Goal: Check status: Check status

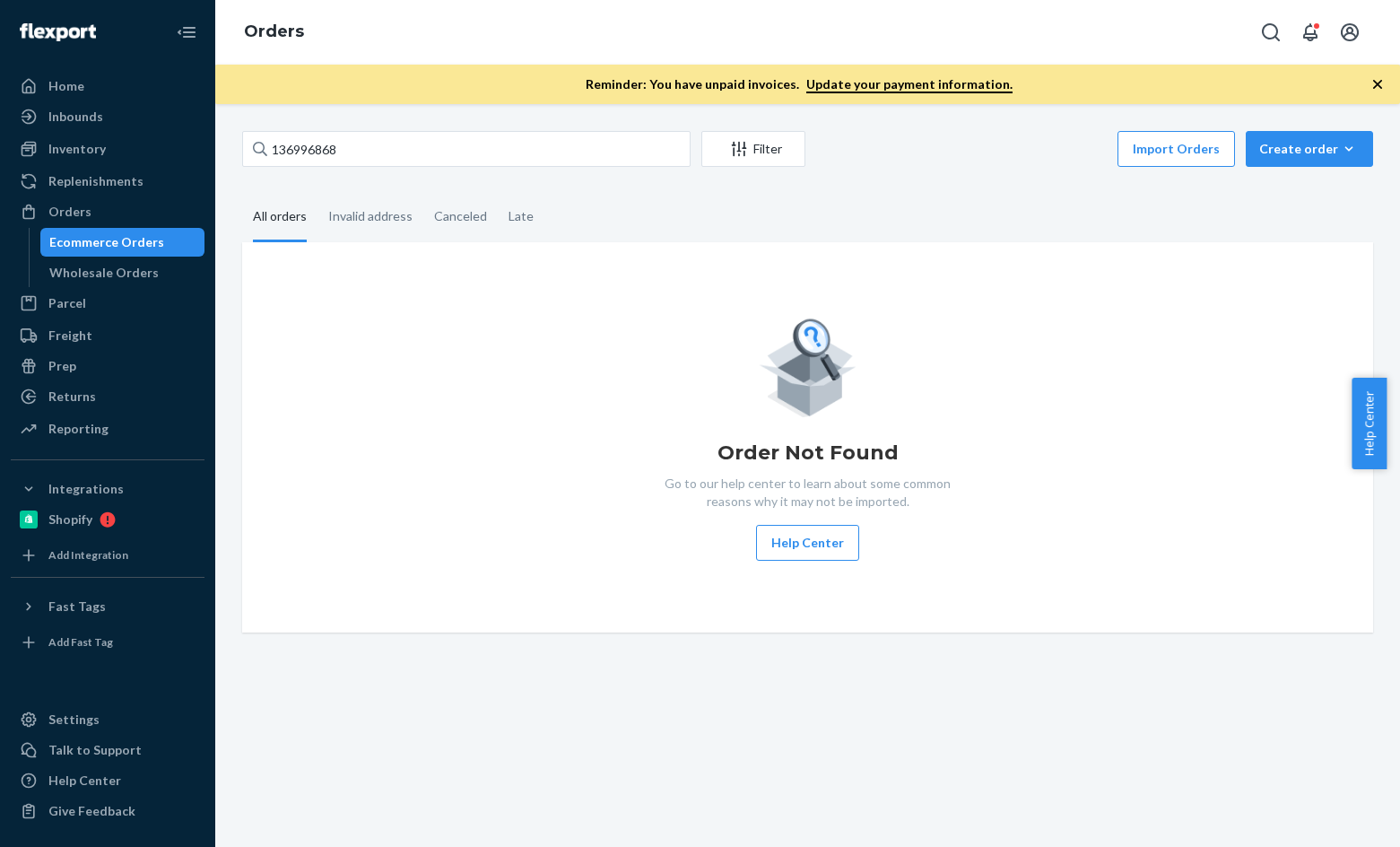
type input "136996868"
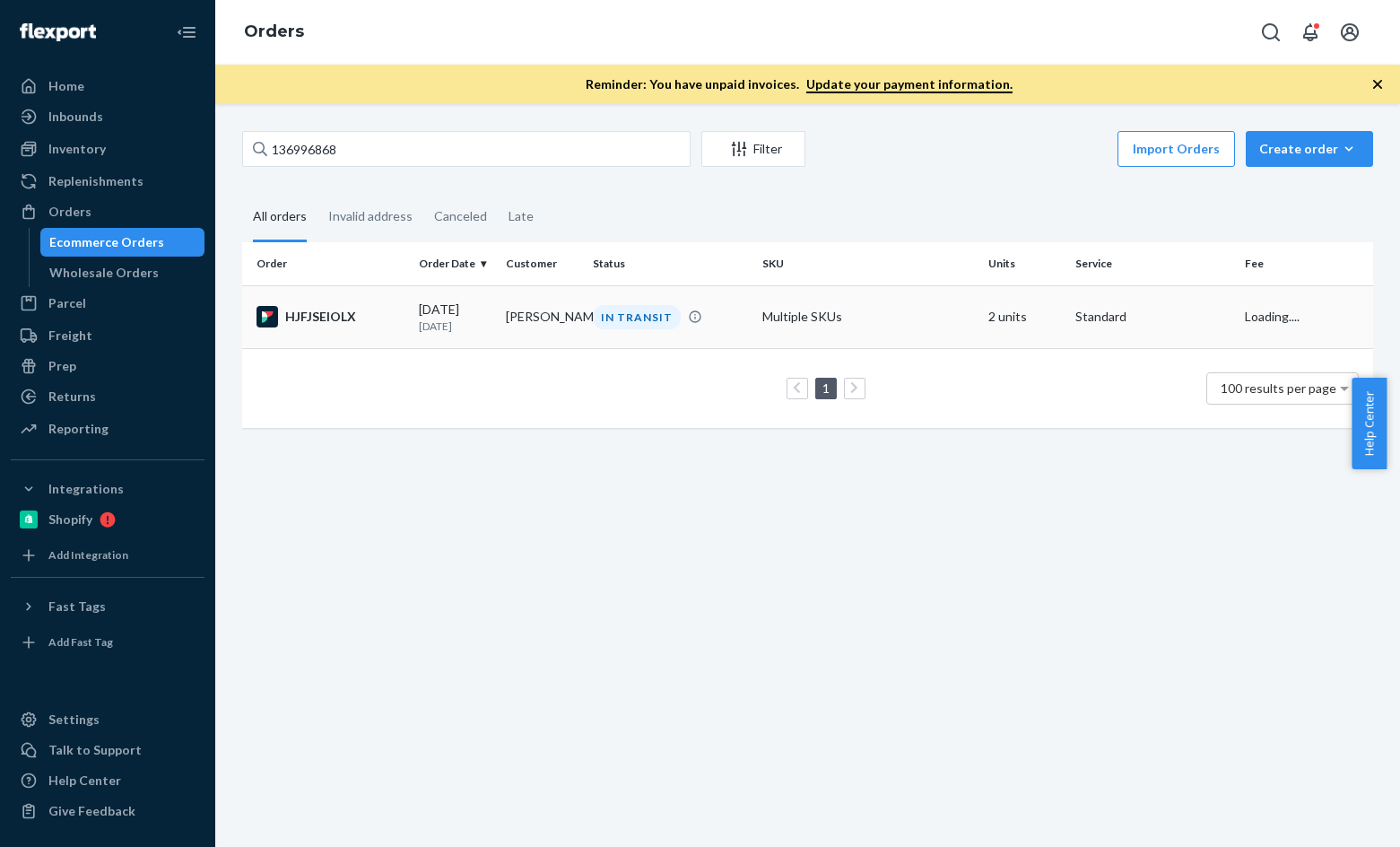
click at [304, 324] on div "HJFJSEIOLX" at bounding box center [331, 316] width 148 height 22
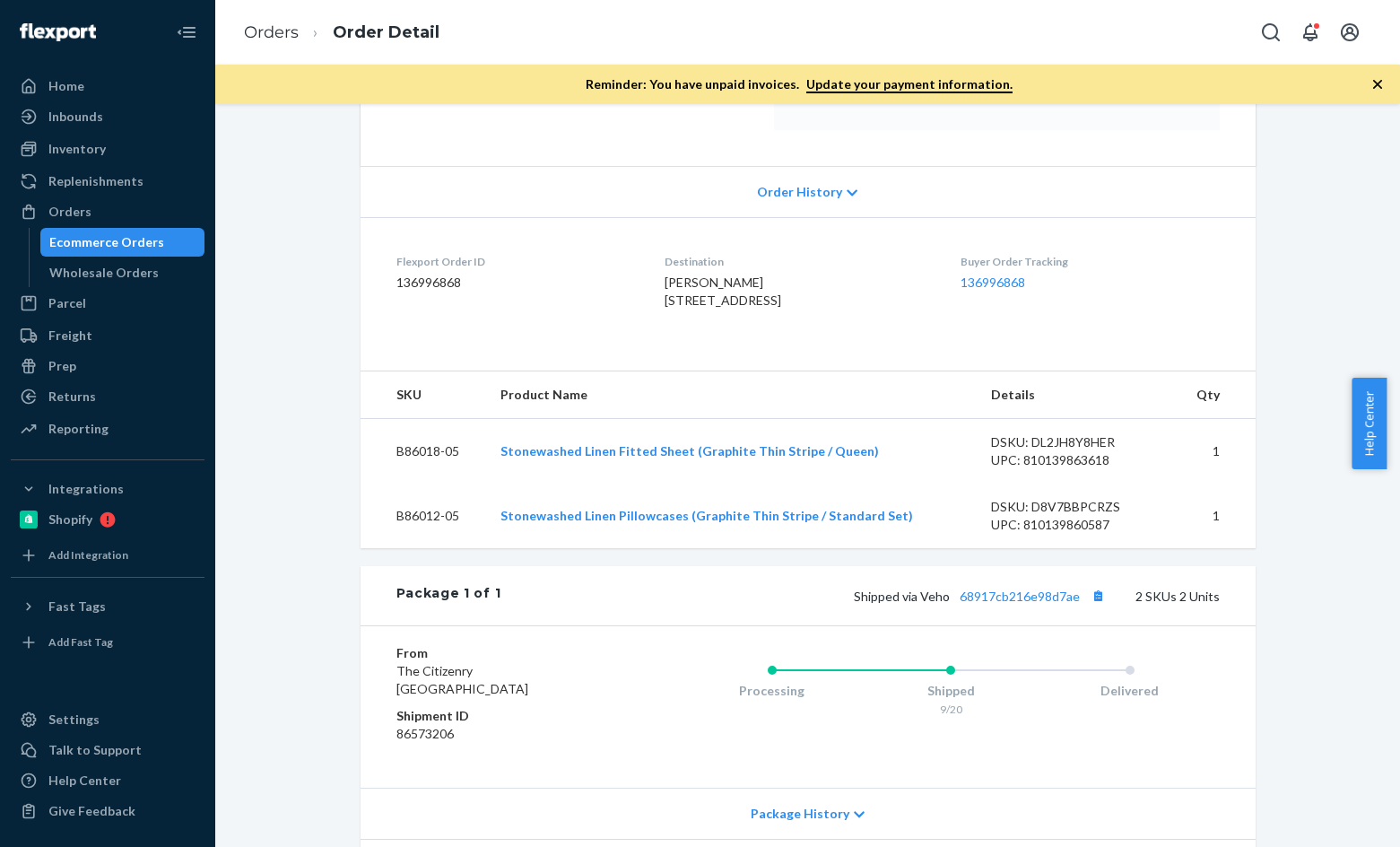
scroll to position [359, 0]
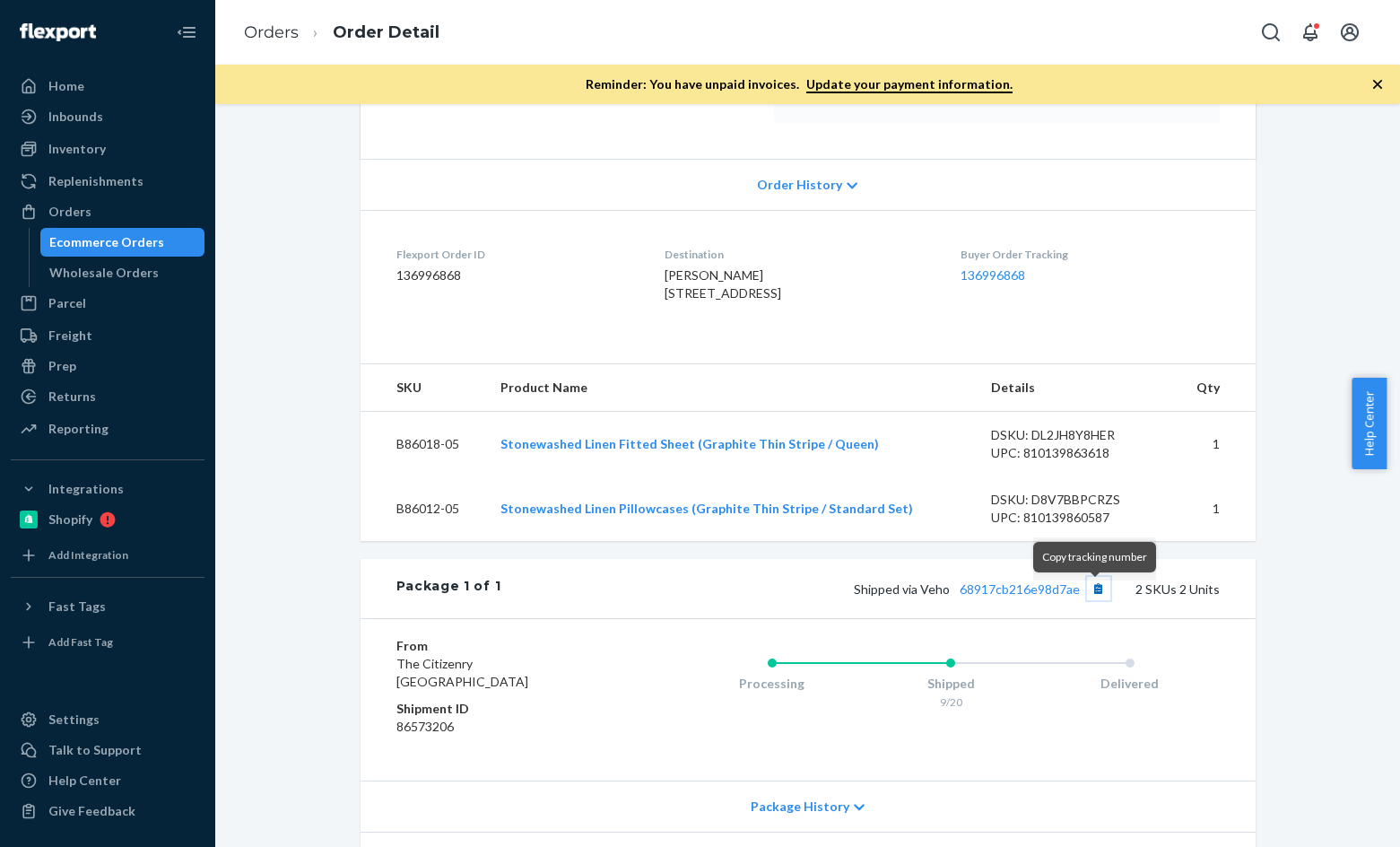
click at [1088, 597] on button "Copy tracking number" at bounding box center [1098, 588] width 23 height 24
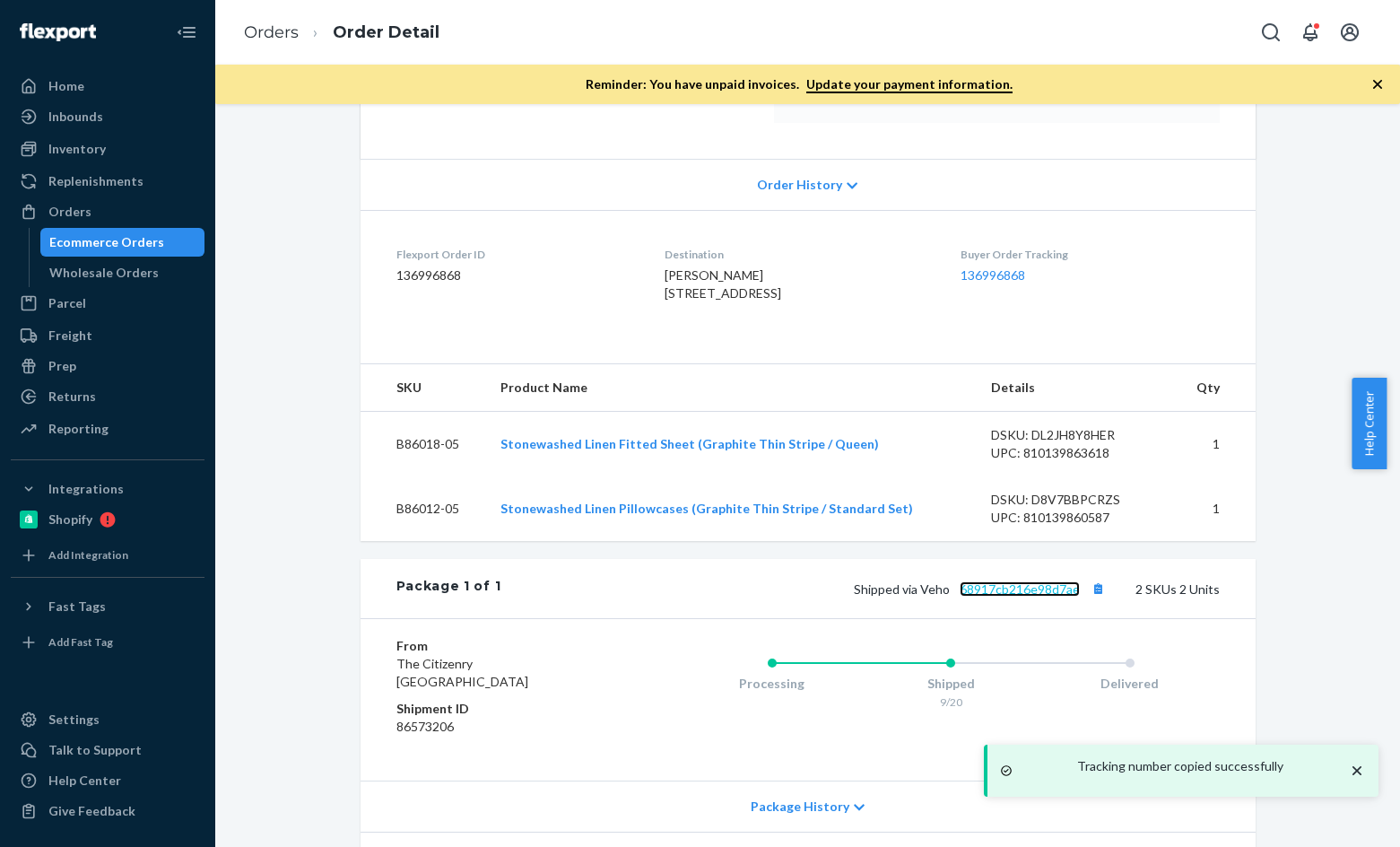
click at [1003, 596] on link "68917cb216e98d7ae" at bounding box center [1019, 588] width 120 height 15
click at [1095, 600] on button "Copy tracking number" at bounding box center [1098, 588] width 23 height 24
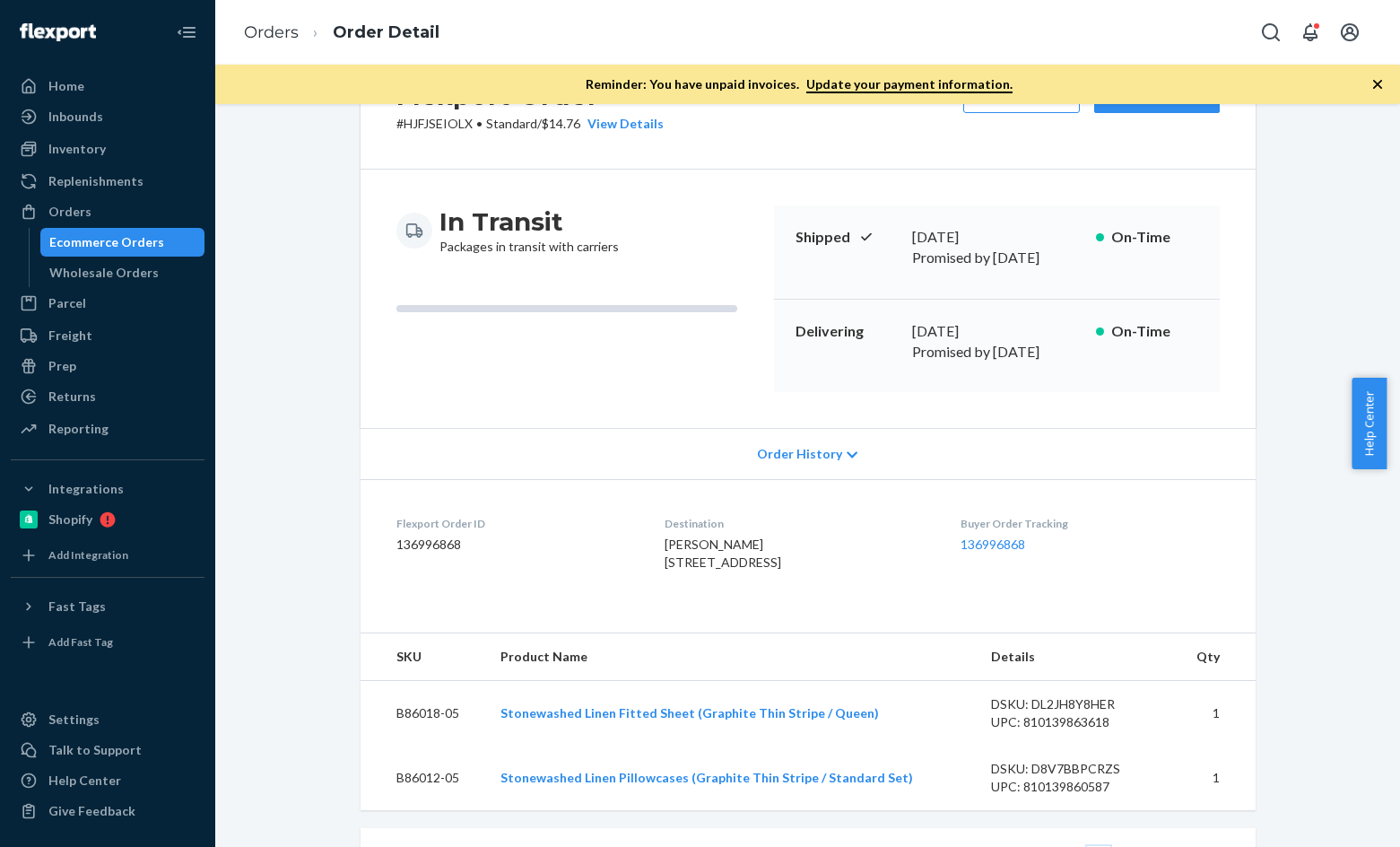
scroll to position [0, 0]
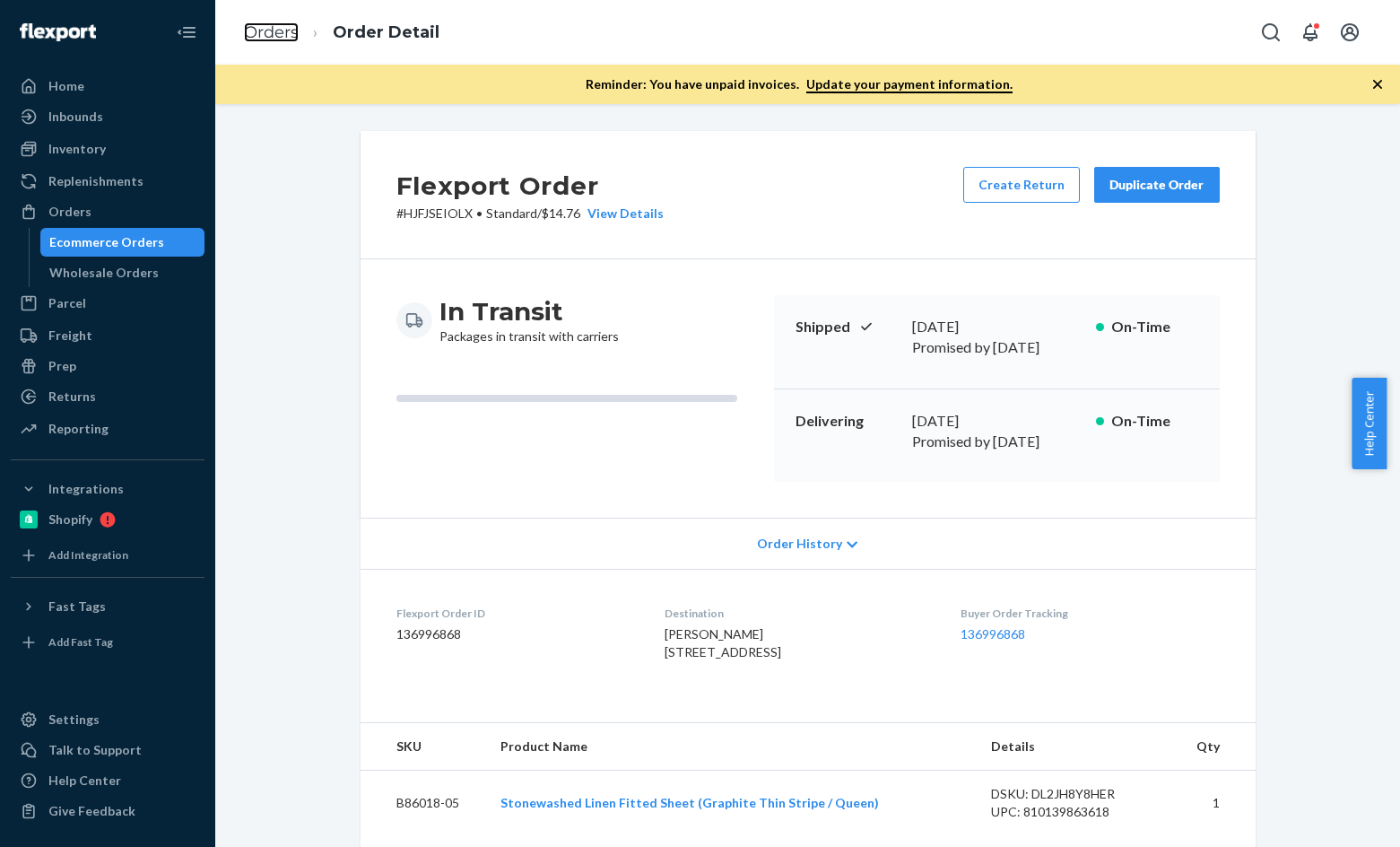
click at [280, 32] on link "Orders" at bounding box center [271, 33] width 55 height 20
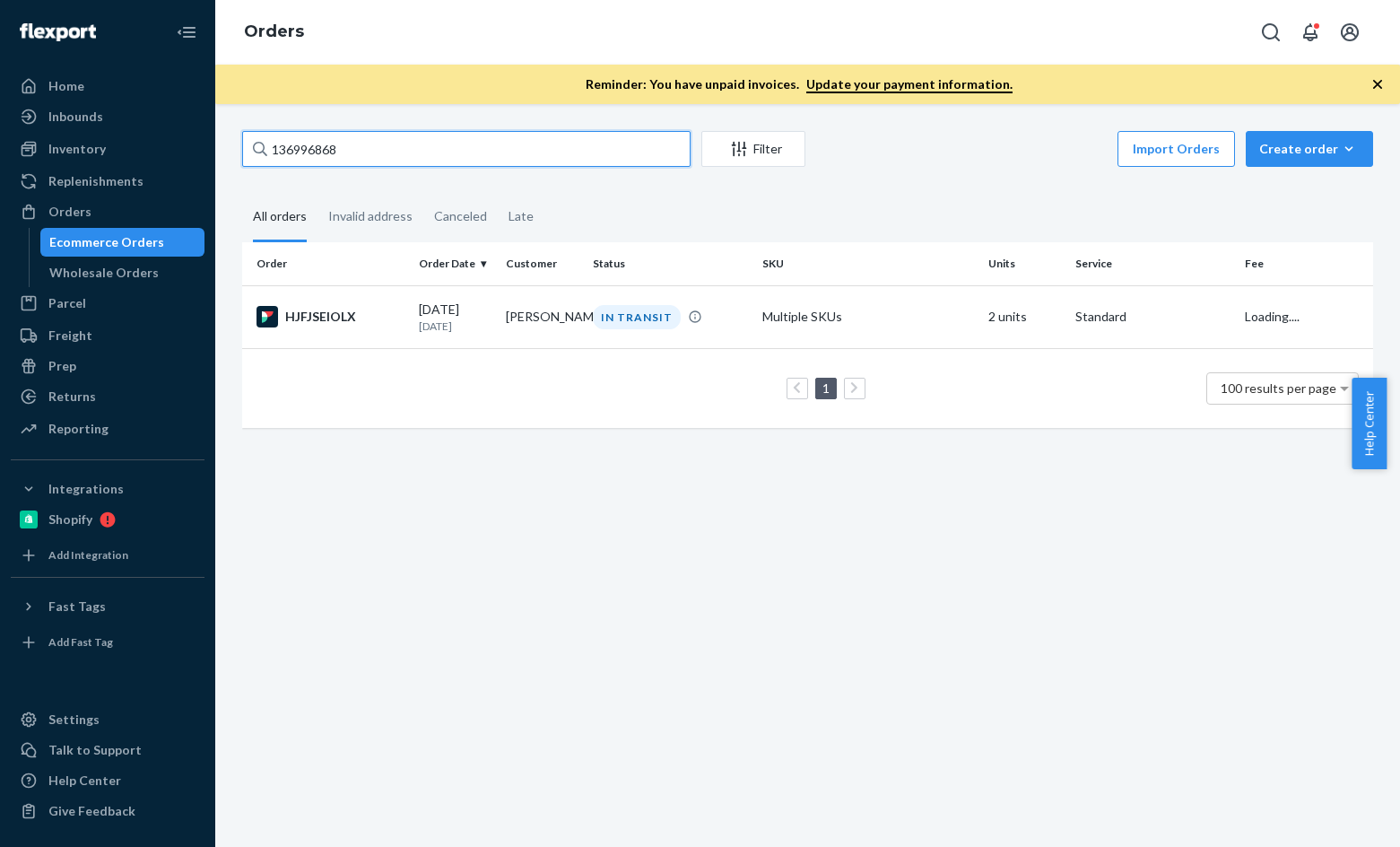
click at [391, 137] on input "136996868" at bounding box center [466, 149] width 448 height 36
paste input "Marissa Saints"
type input "Marissa Saints"
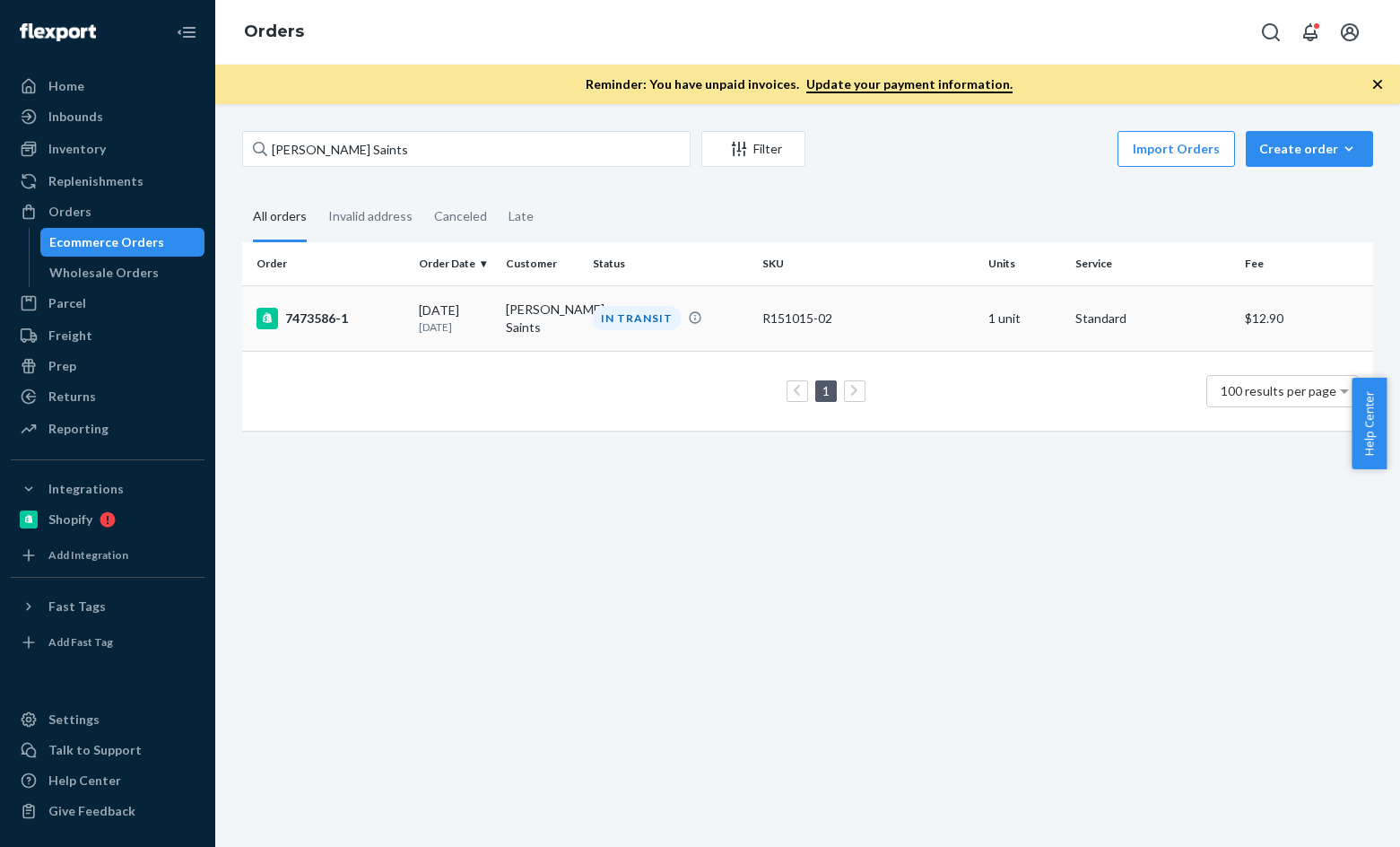
click at [332, 316] on div "7473586-1" at bounding box center [331, 318] width 148 height 22
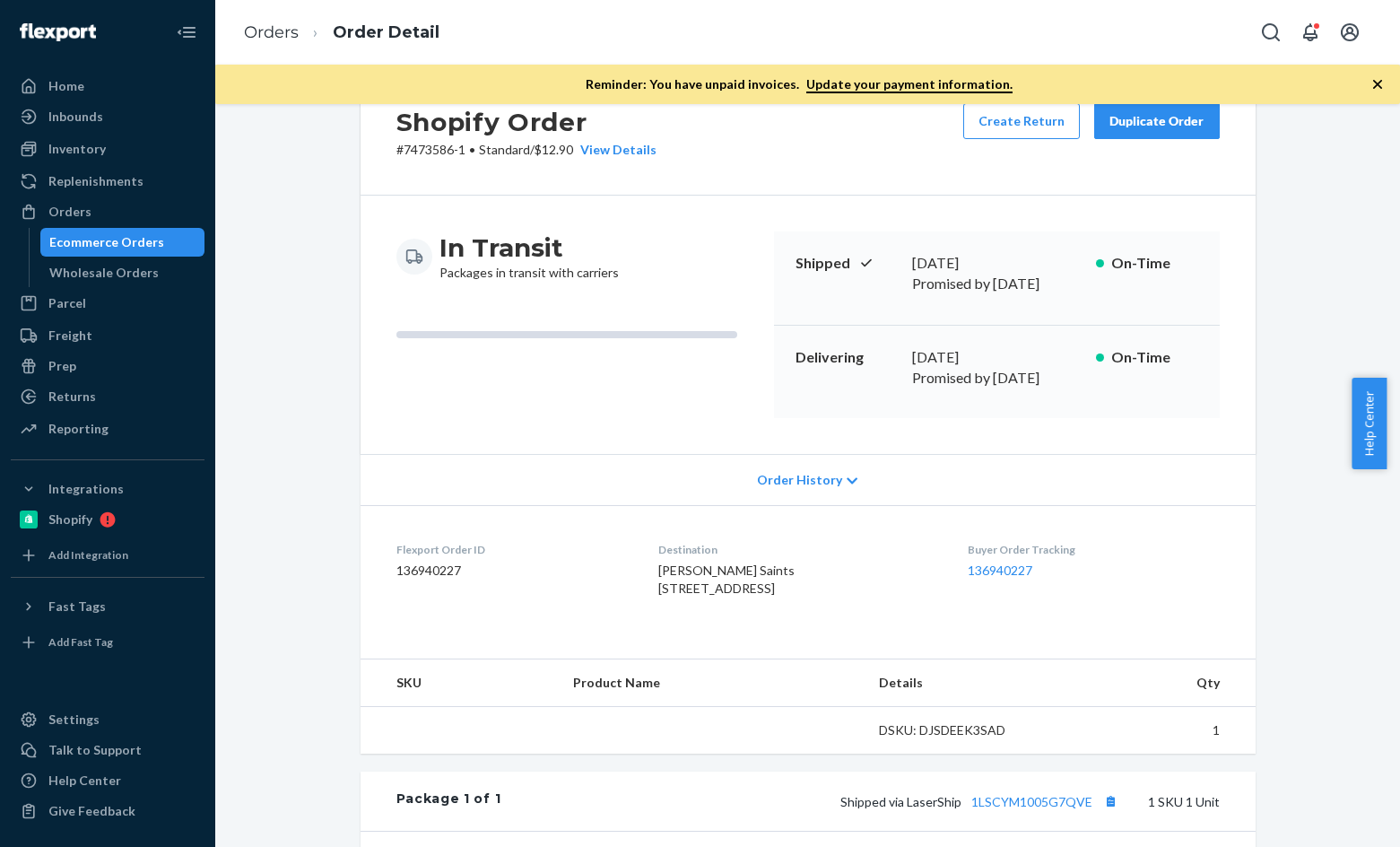
scroll to position [269, 0]
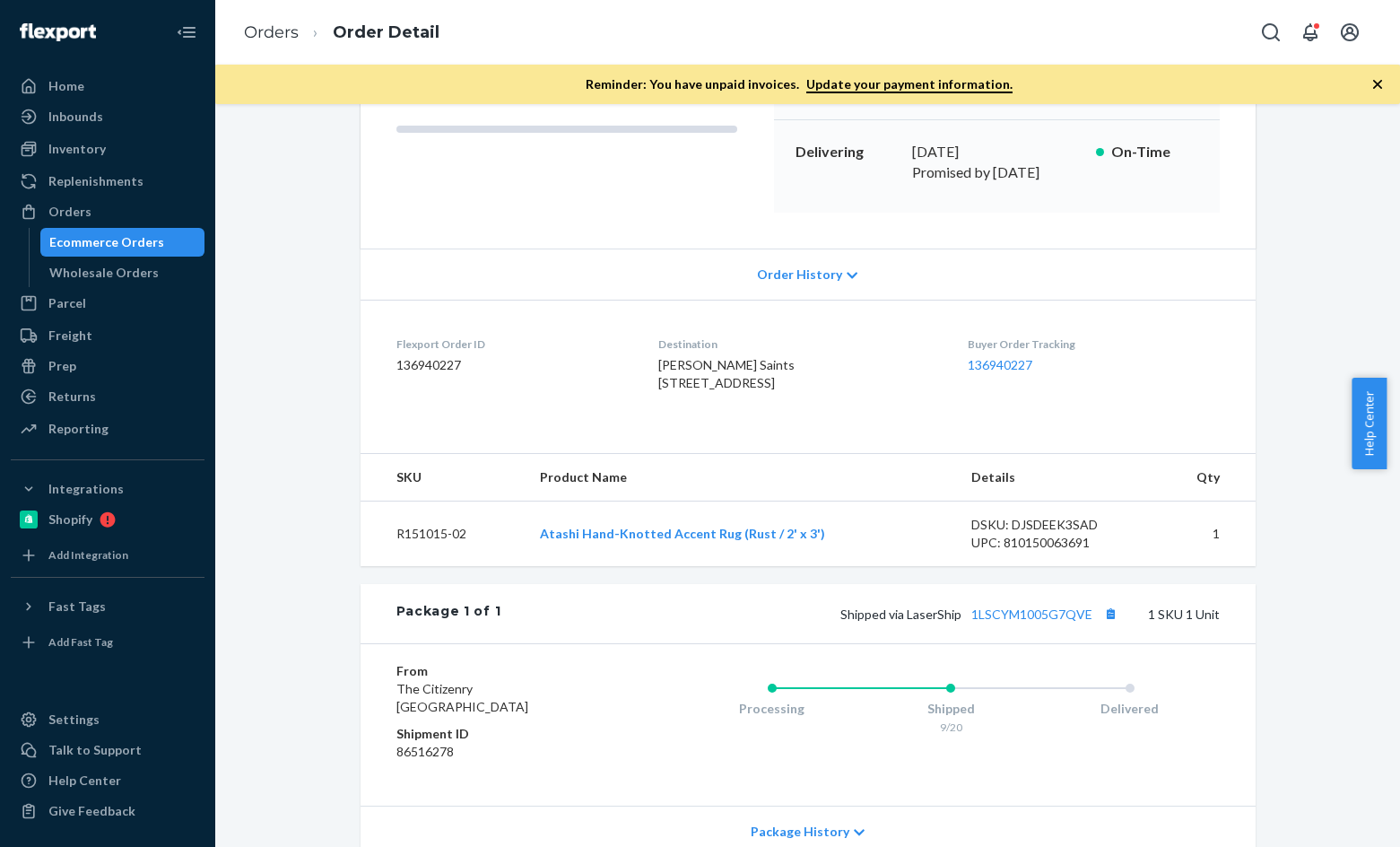
click at [271, 19] on ol "Orders Order Detail" at bounding box center [342, 33] width 224 height 53
click at [281, 37] on link "Orders" at bounding box center [271, 33] width 55 height 20
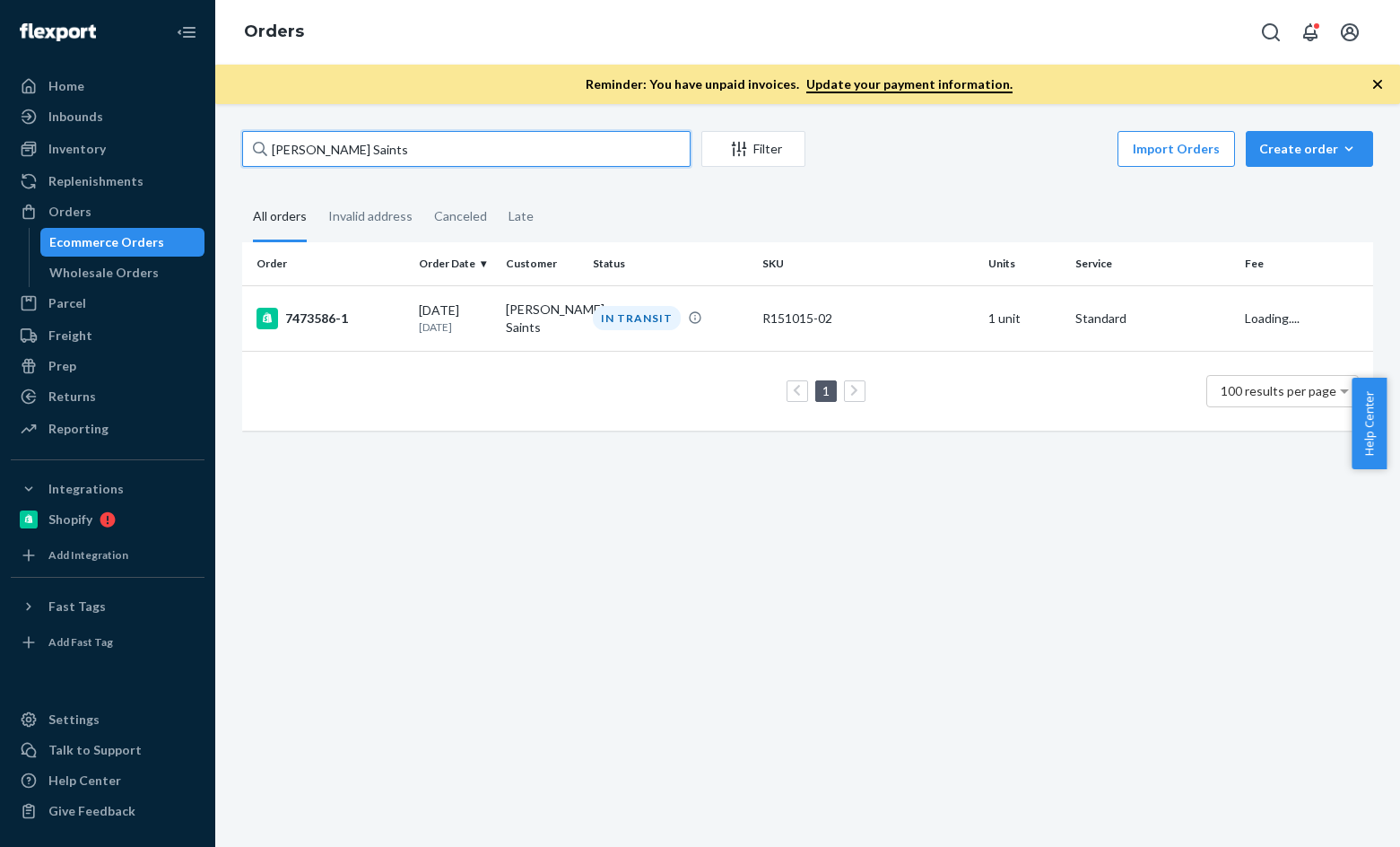
click at [407, 157] on input "Marissa Saints" at bounding box center [466, 149] width 448 height 36
paste input "Ryma Biederman"
type input "Ryma Biederman"
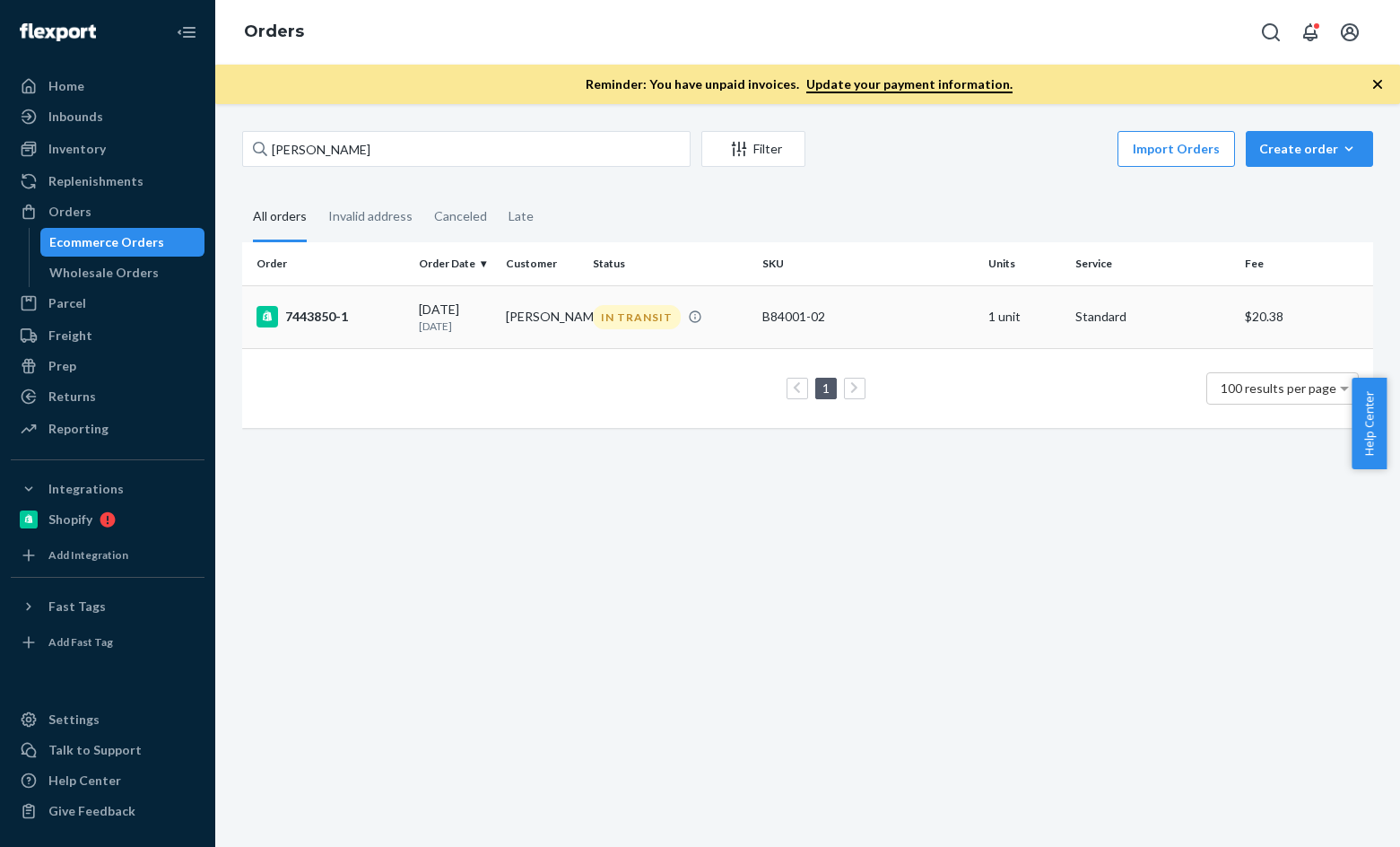
click at [324, 310] on div "7443850-1" at bounding box center [331, 316] width 148 height 22
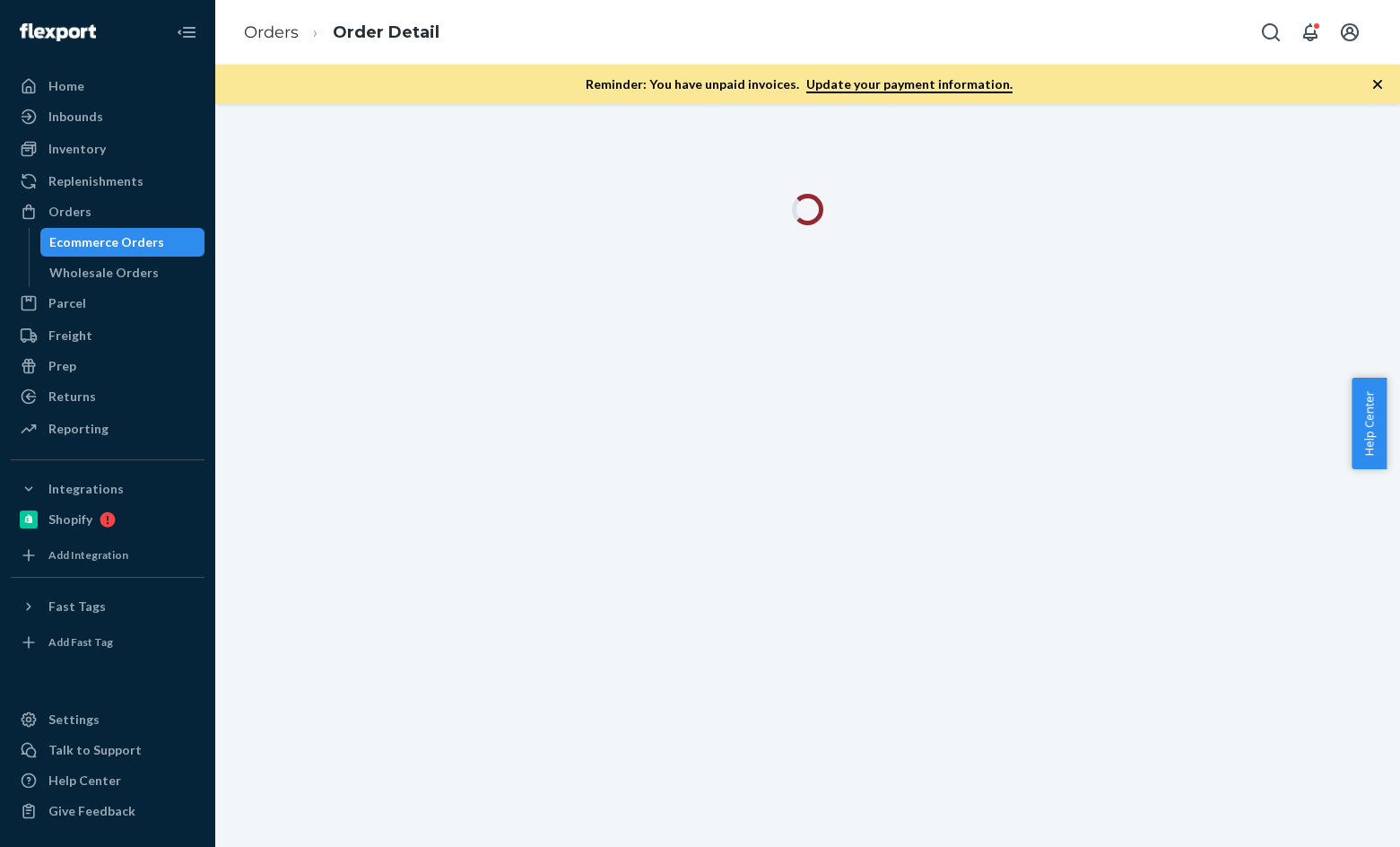
drag, startPoint x: 1365, startPoint y: 346, endPoint x: 1283, endPoint y: 366, distance: 84.4
click at [1365, 345] on div at bounding box center [807, 475] width 1185 height 742
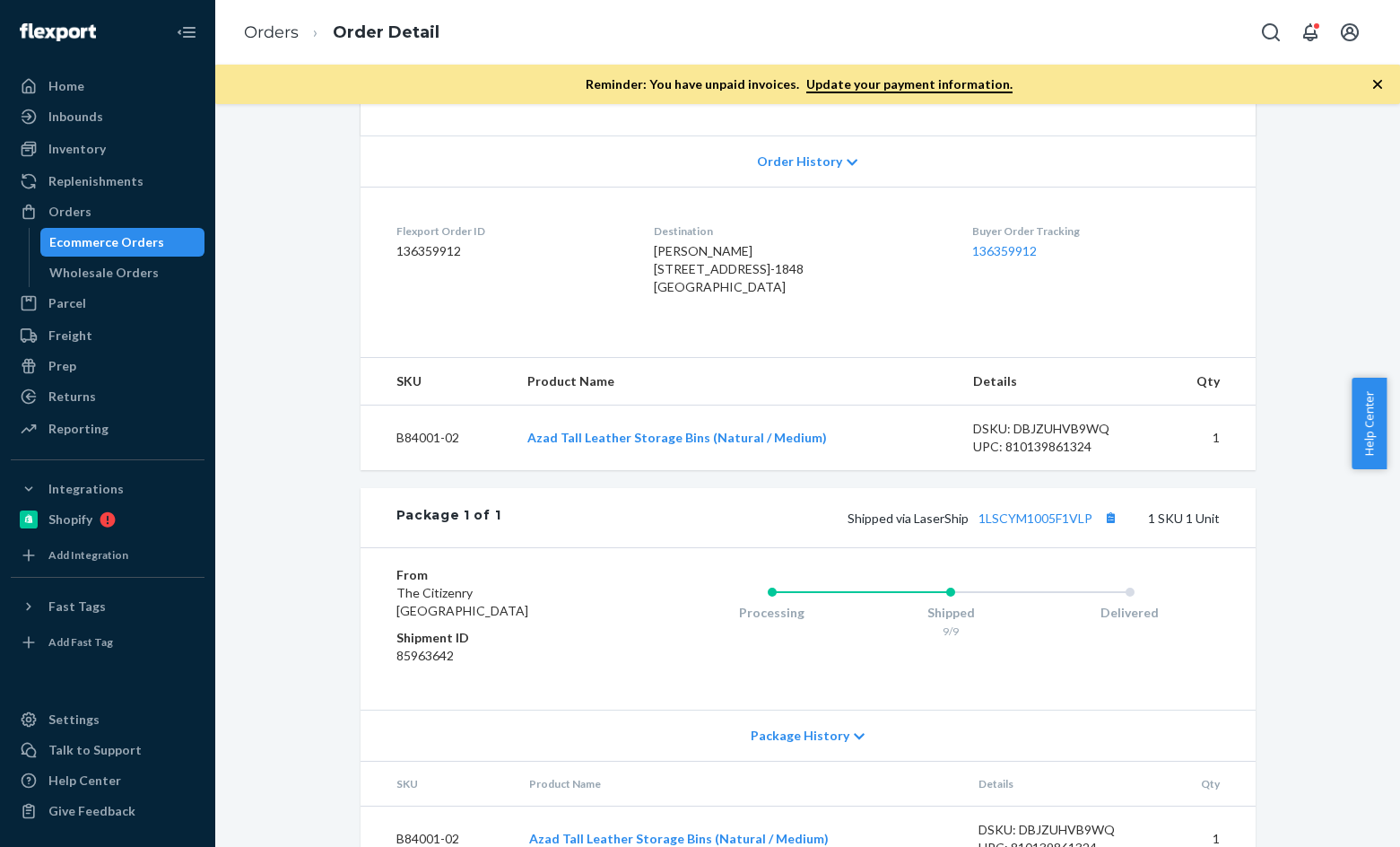
scroll to position [239, 0]
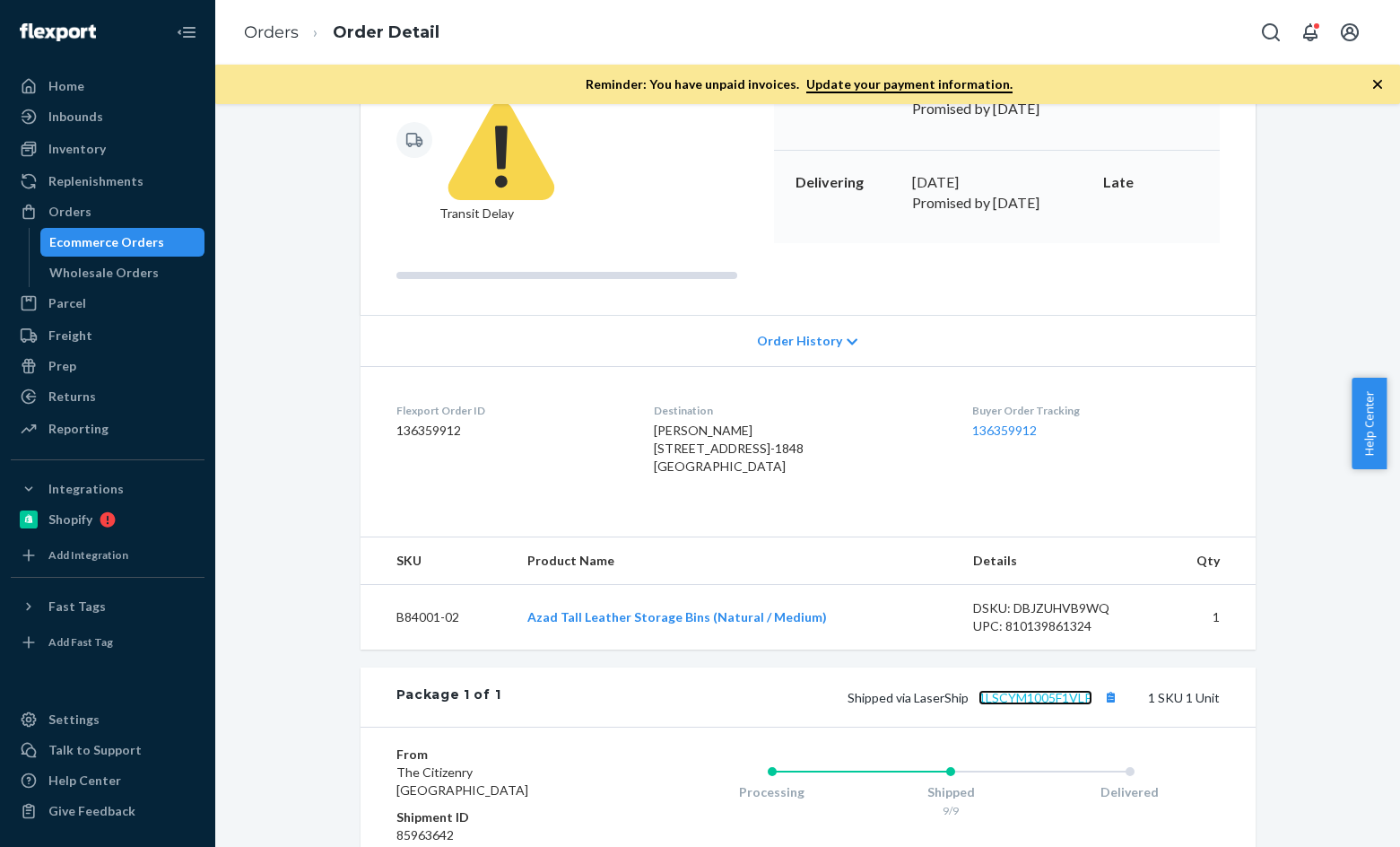
click at [1022, 690] on link "1LSCYM1005F1VLP" at bounding box center [1035, 697] width 114 height 15
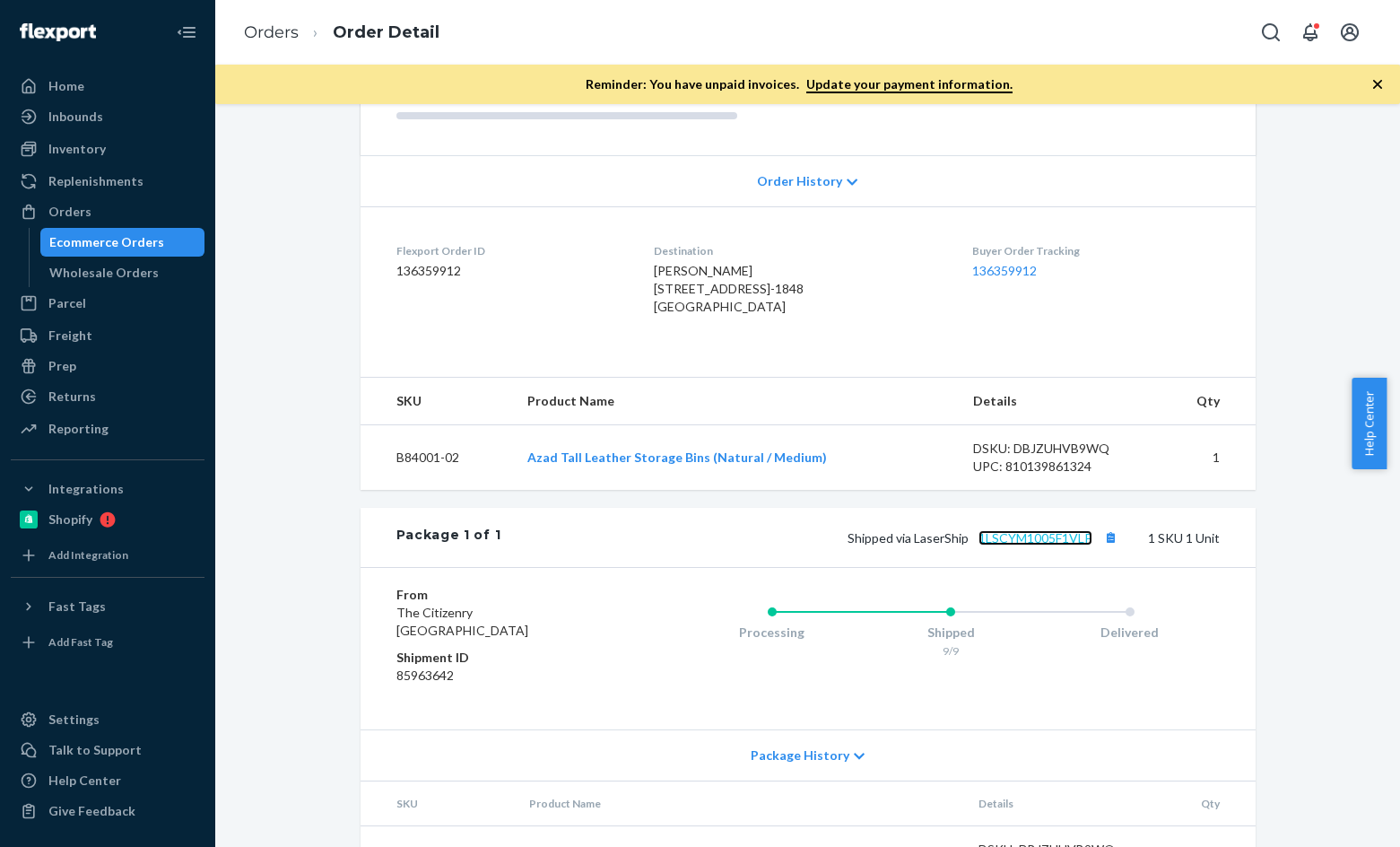
scroll to position [418, 0]
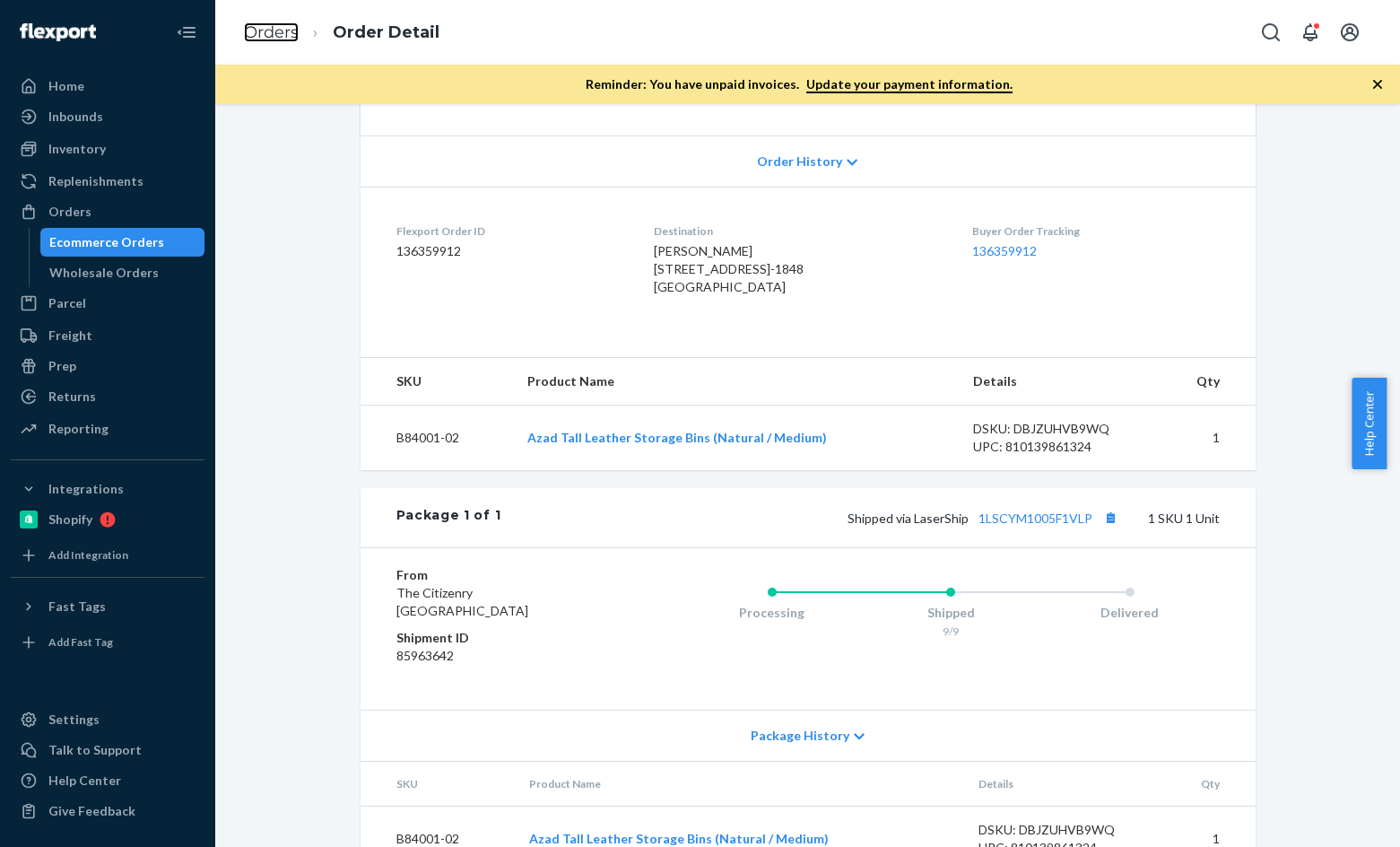
drag, startPoint x: 263, startPoint y: 25, endPoint x: 381, endPoint y: 108, distance: 144.3
click at [263, 25] on link "Orders" at bounding box center [271, 33] width 55 height 20
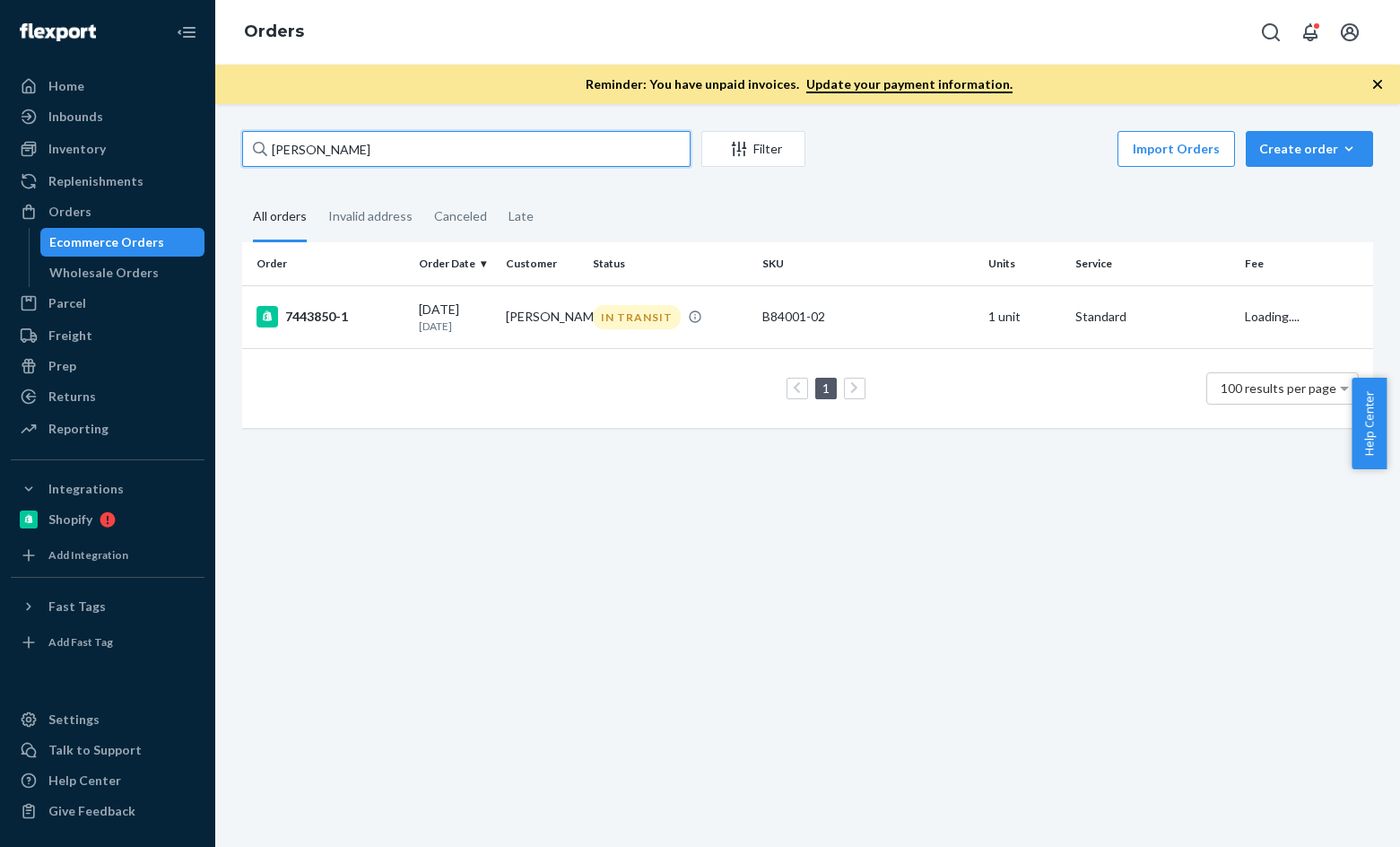
click at [380, 149] on input "Ryma Biederman" at bounding box center [466, 149] width 448 height 36
paste input "Markus Thomi"
type input "Markus Thomi"
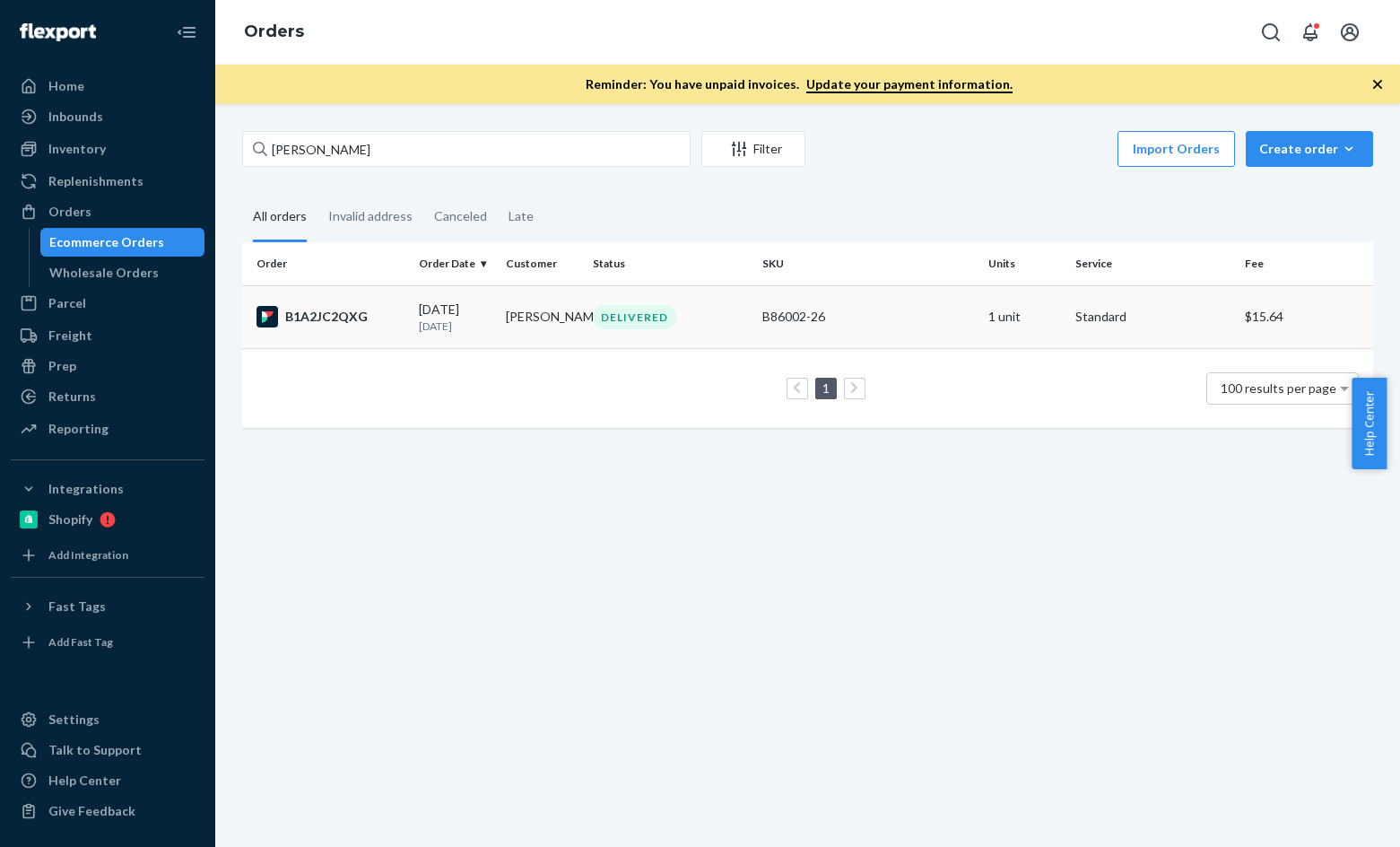
click at [343, 323] on div "B1A2JC2QXG" at bounding box center [331, 316] width 148 height 22
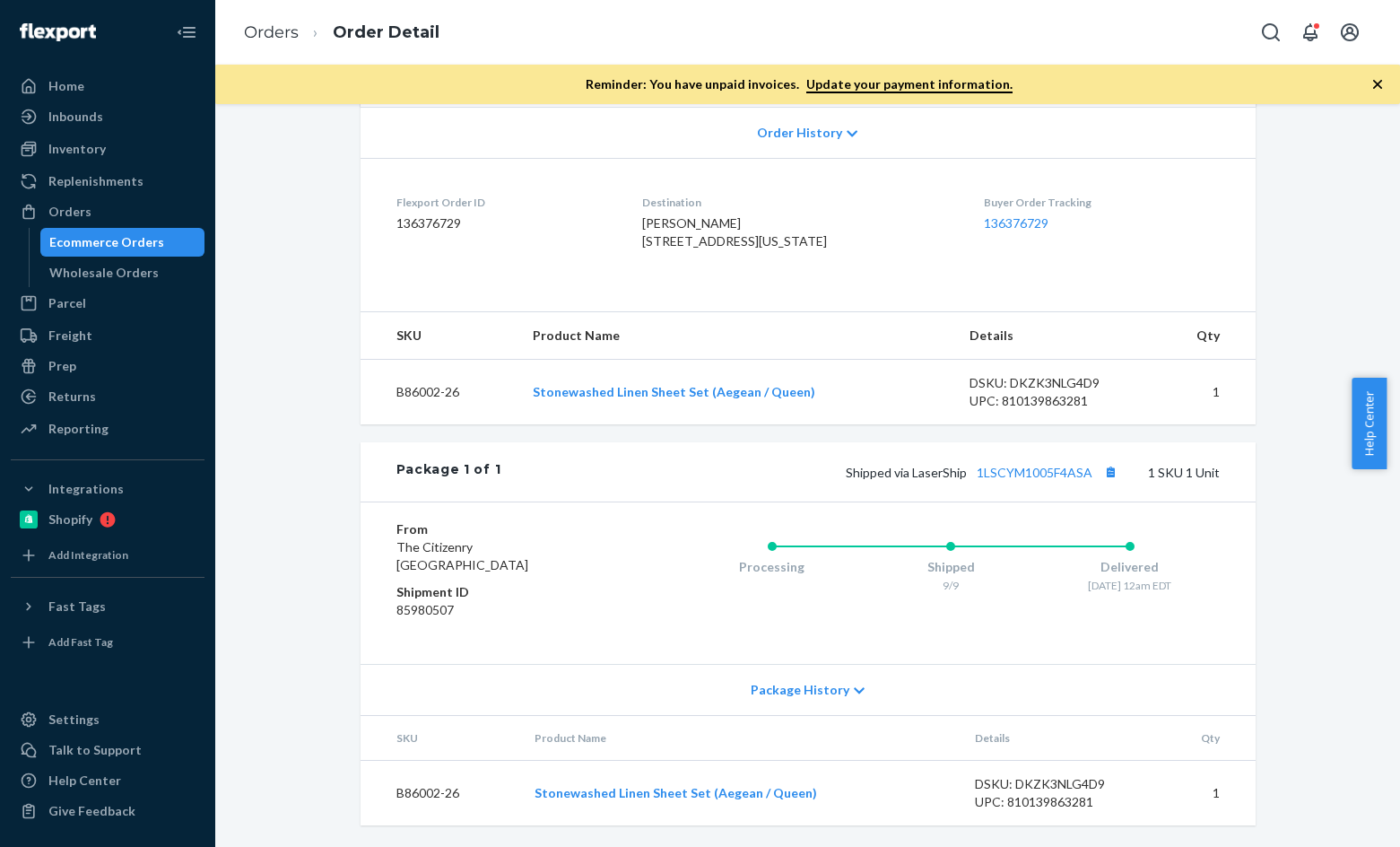
scroll to position [328, 0]
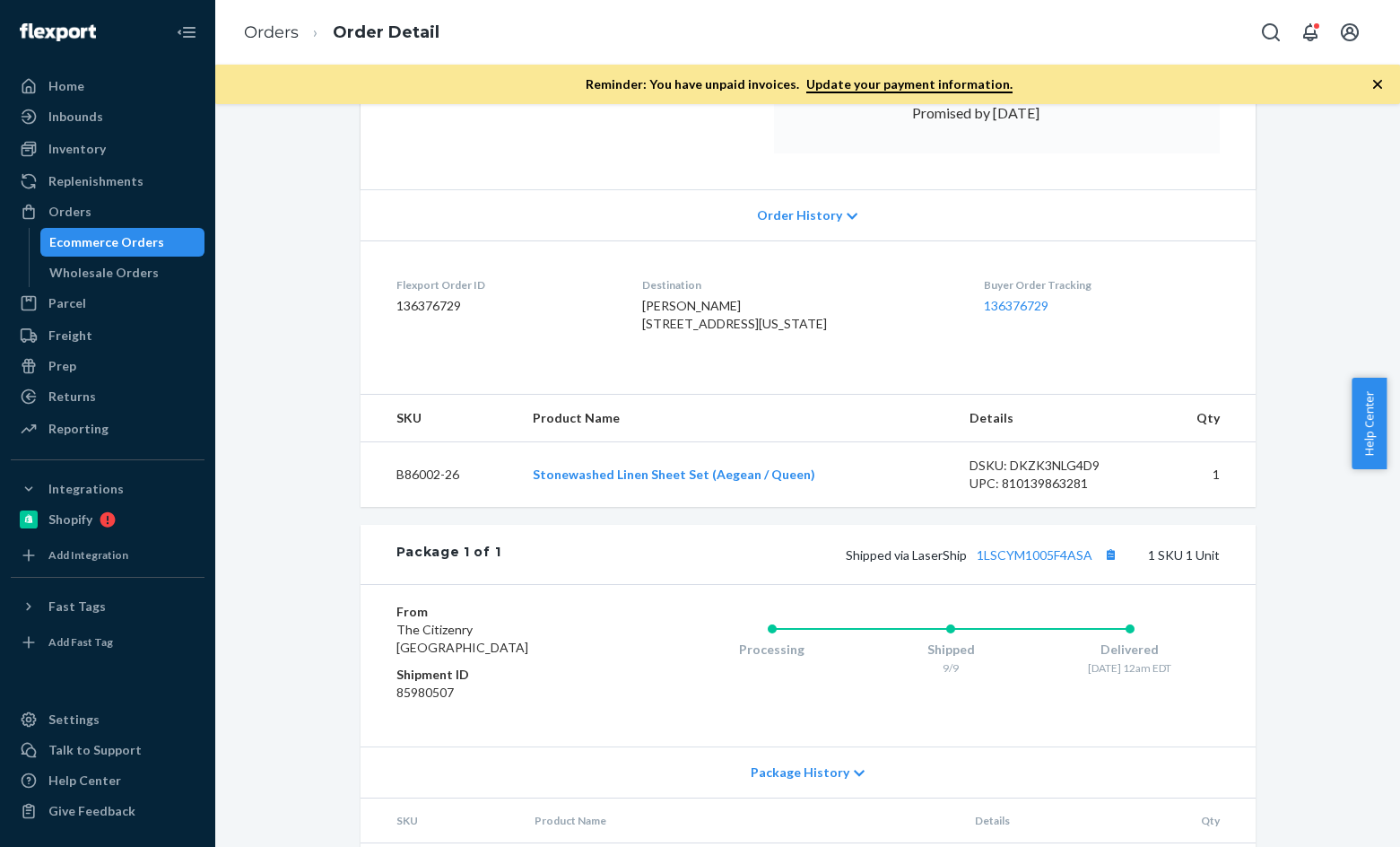
click at [241, 34] on ol "Orders Order Detail" at bounding box center [342, 33] width 224 height 53
click at [269, 34] on link "Orders" at bounding box center [271, 33] width 55 height 20
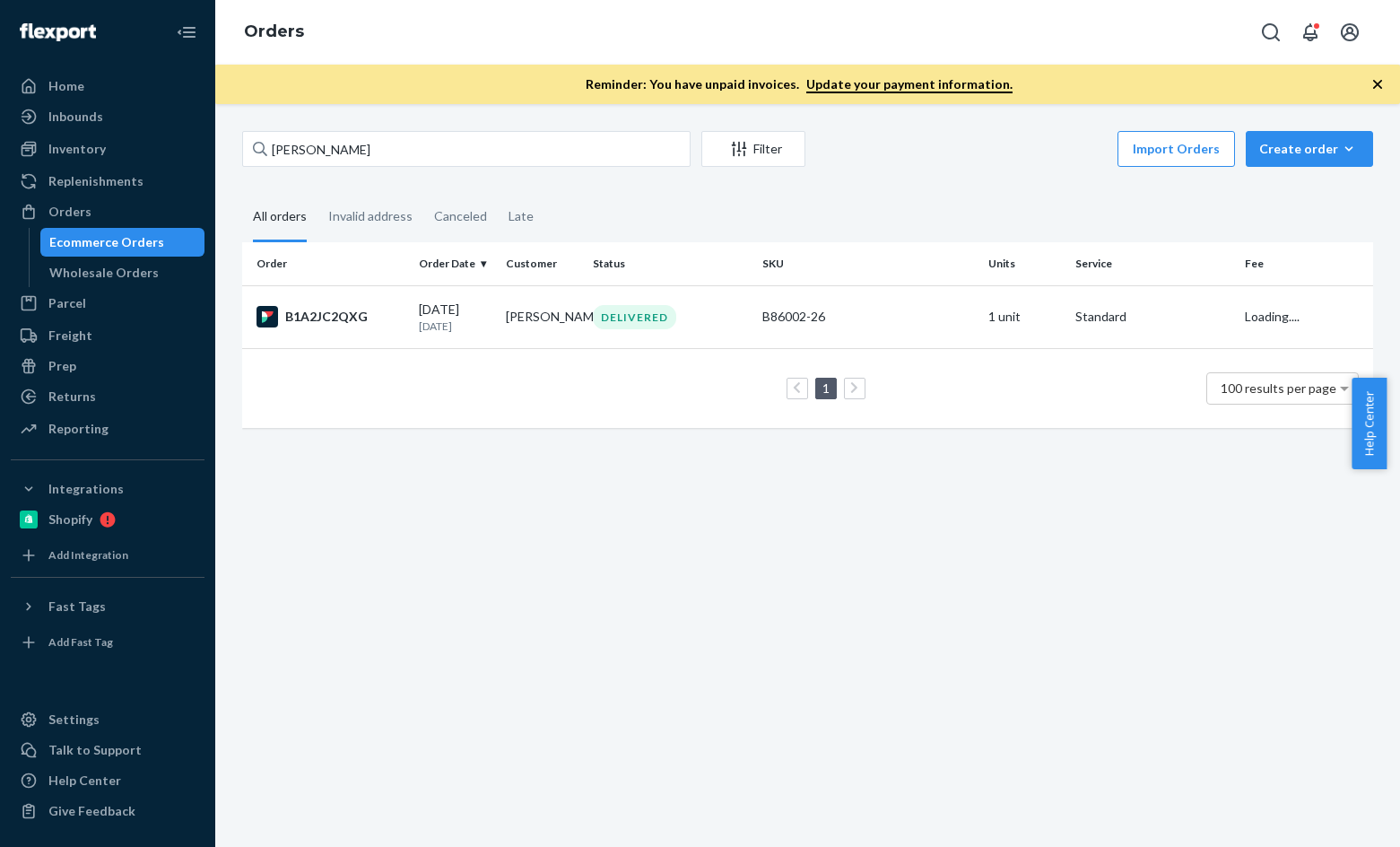
click at [440, 123] on div "Markus Thomi Filter Import Orders Create order Ecommerce order Removal order Al…" at bounding box center [807, 475] width 1185 height 742
click at [448, 146] on input "Markus Thomi" at bounding box center [466, 149] width 448 height 36
paste input "Bailey Davidson"
type input "Bailey Davidson"
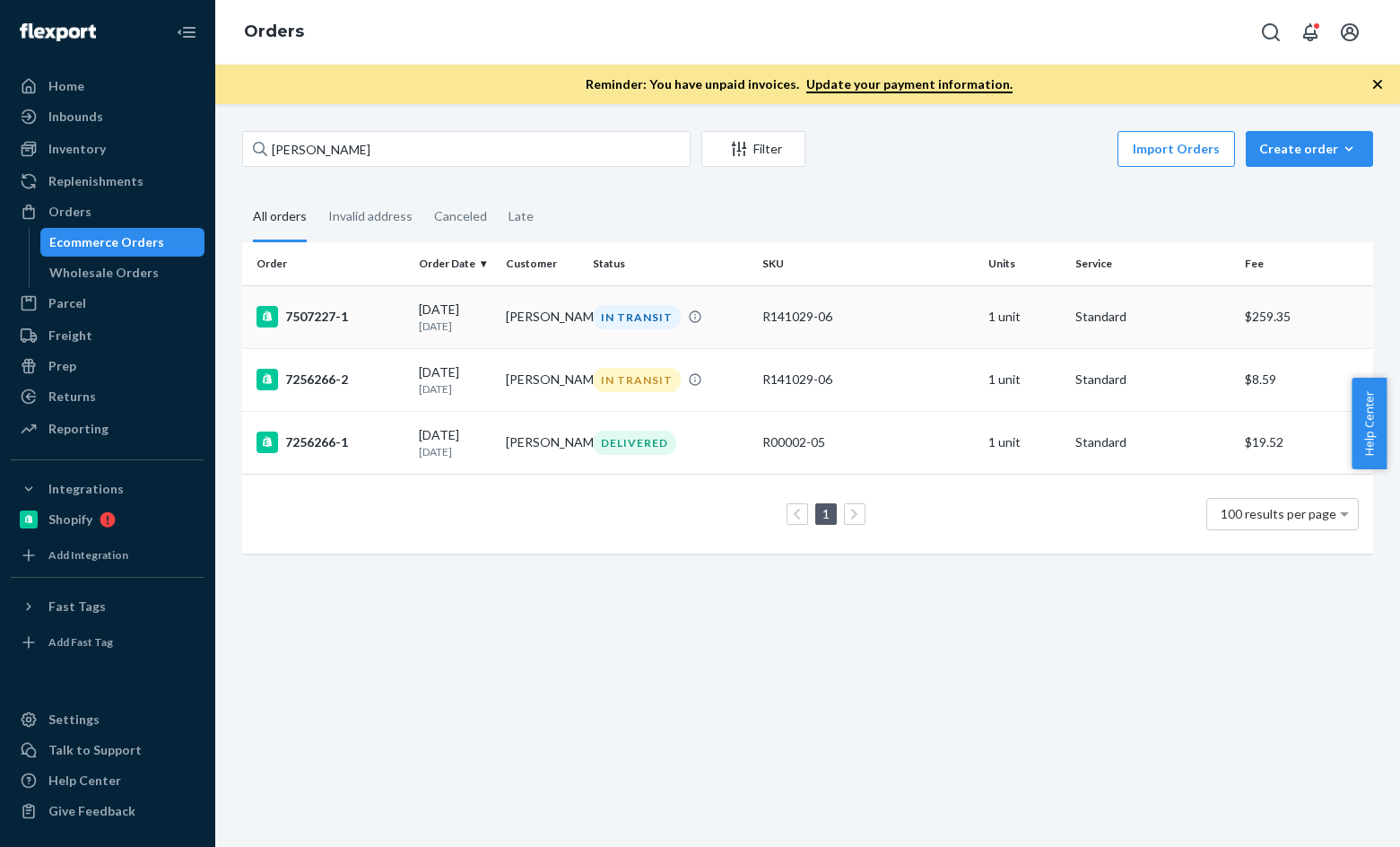
click at [328, 310] on div "7507227-1" at bounding box center [331, 316] width 148 height 22
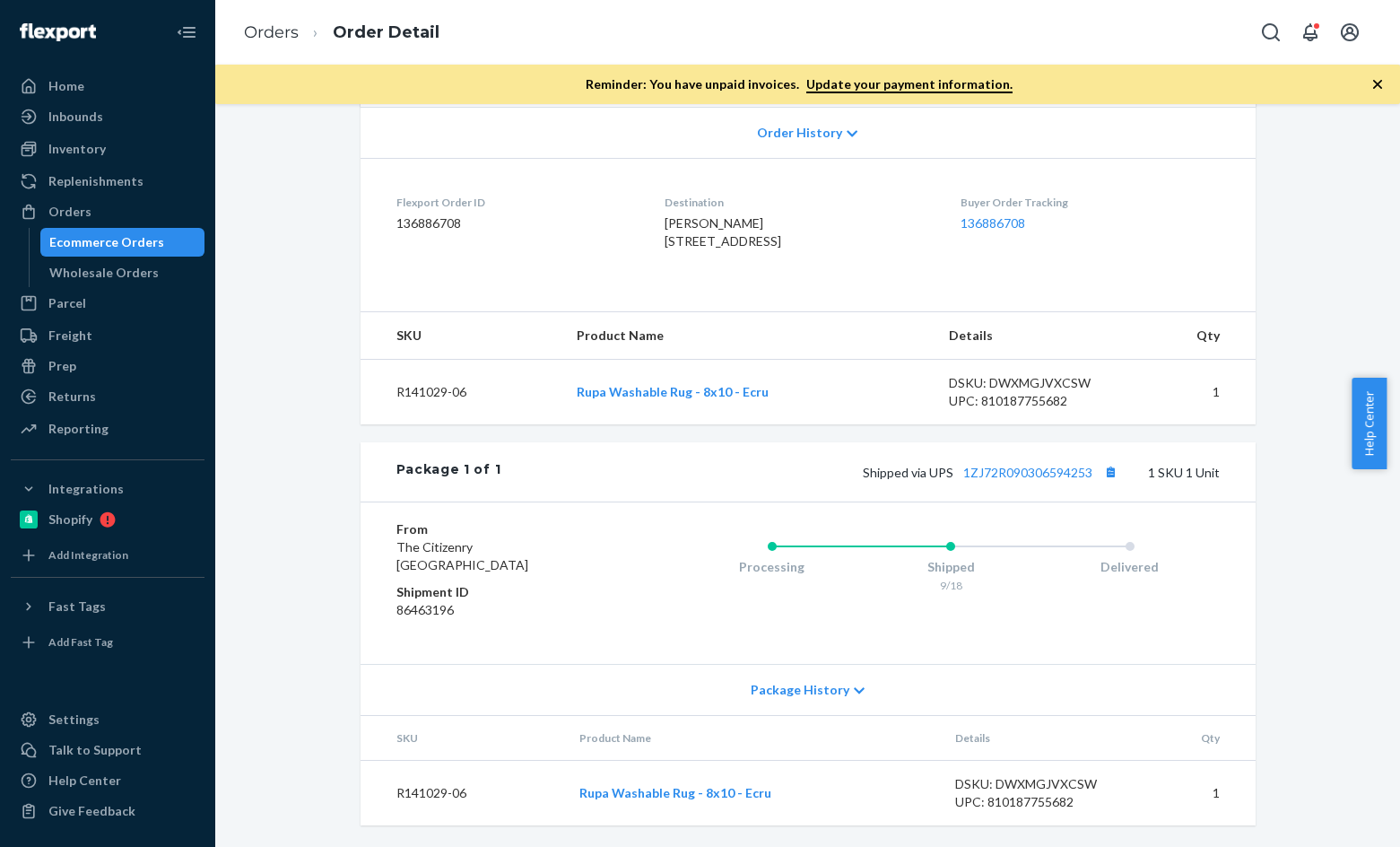
scroll to position [418, 0]
click at [271, 28] on link "Orders" at bounding box center [271, 33] width 55 height 20
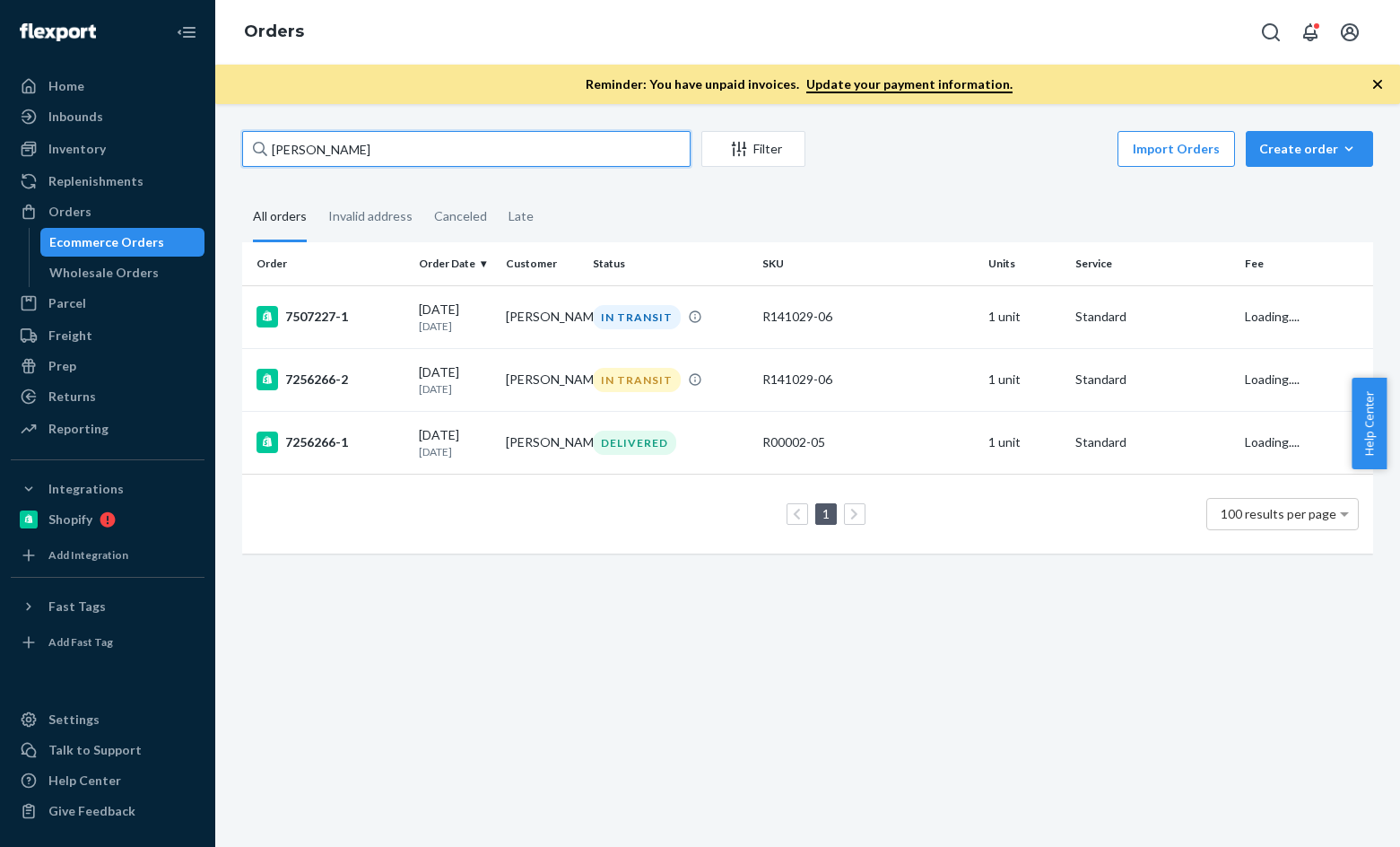
click at [418, 147] on input "Bailey Davidson" at bounding box center [466, 149] width 448 height 36
paste input "rynn Gallaher"
type input "Brynn Gallaher"
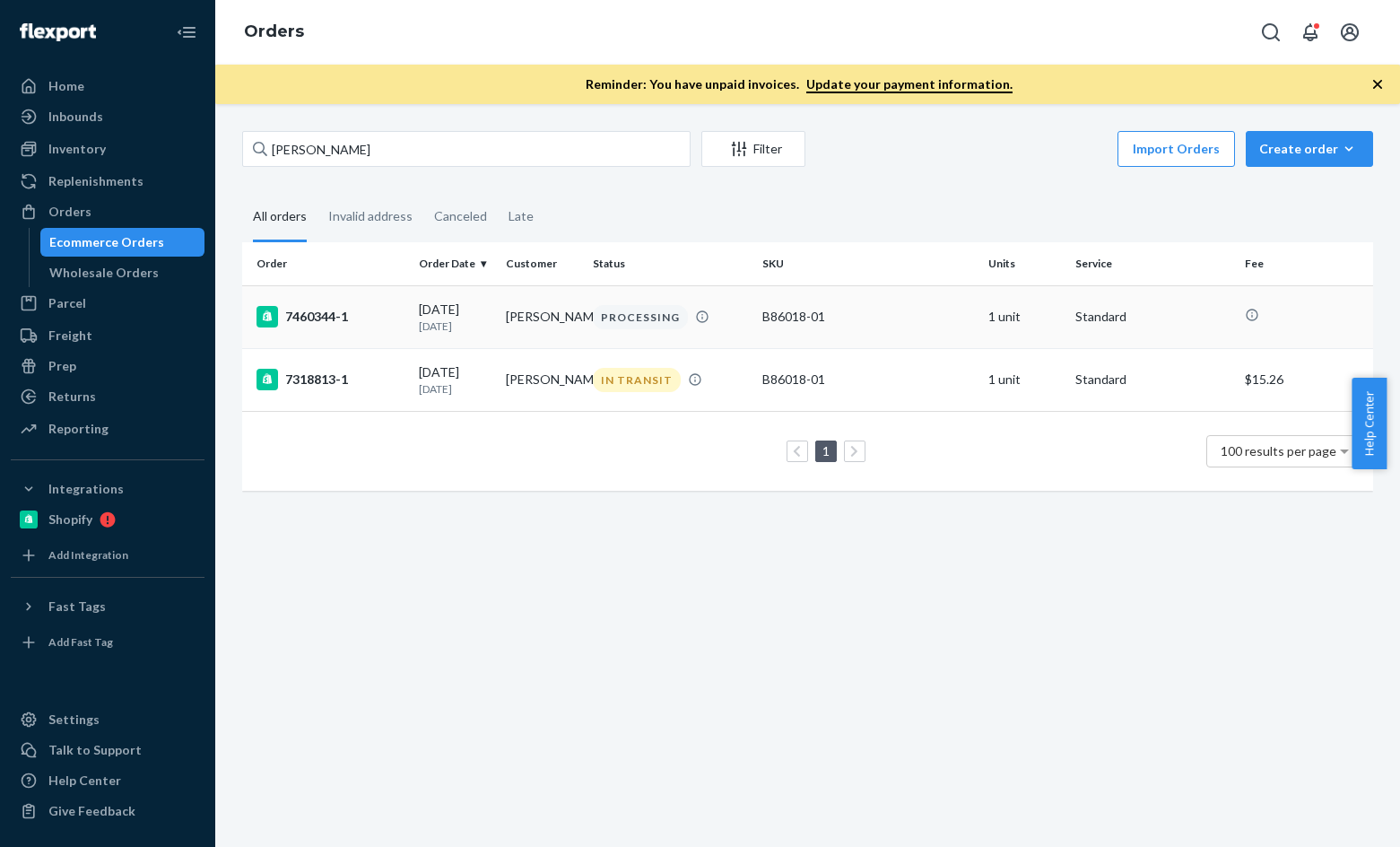
click at [315, 315] on div "7460344-1" at bounding box center [331, 316] width 148 height 22
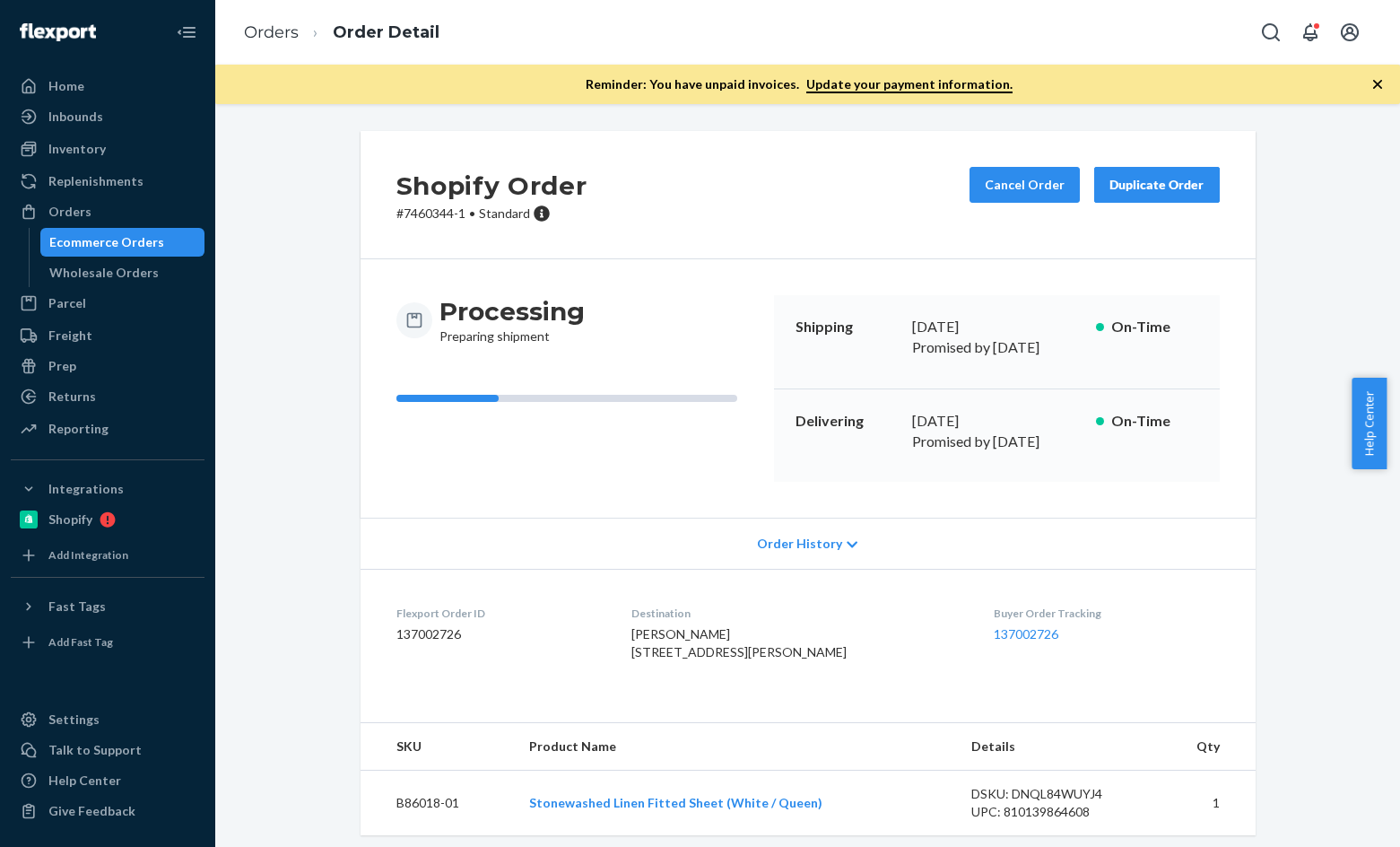
drag, startPoint x: 1304, startPoint y: 545, endPoint x: 1238, endPoint y: 569, distance: 70.2
click at [1304, 545] on div "Shopify Order # 7460344-1 • Standard Cancel Order Duplicate Order Processing Pr…" at bounding box center [807, 666] width 1158 height 1070
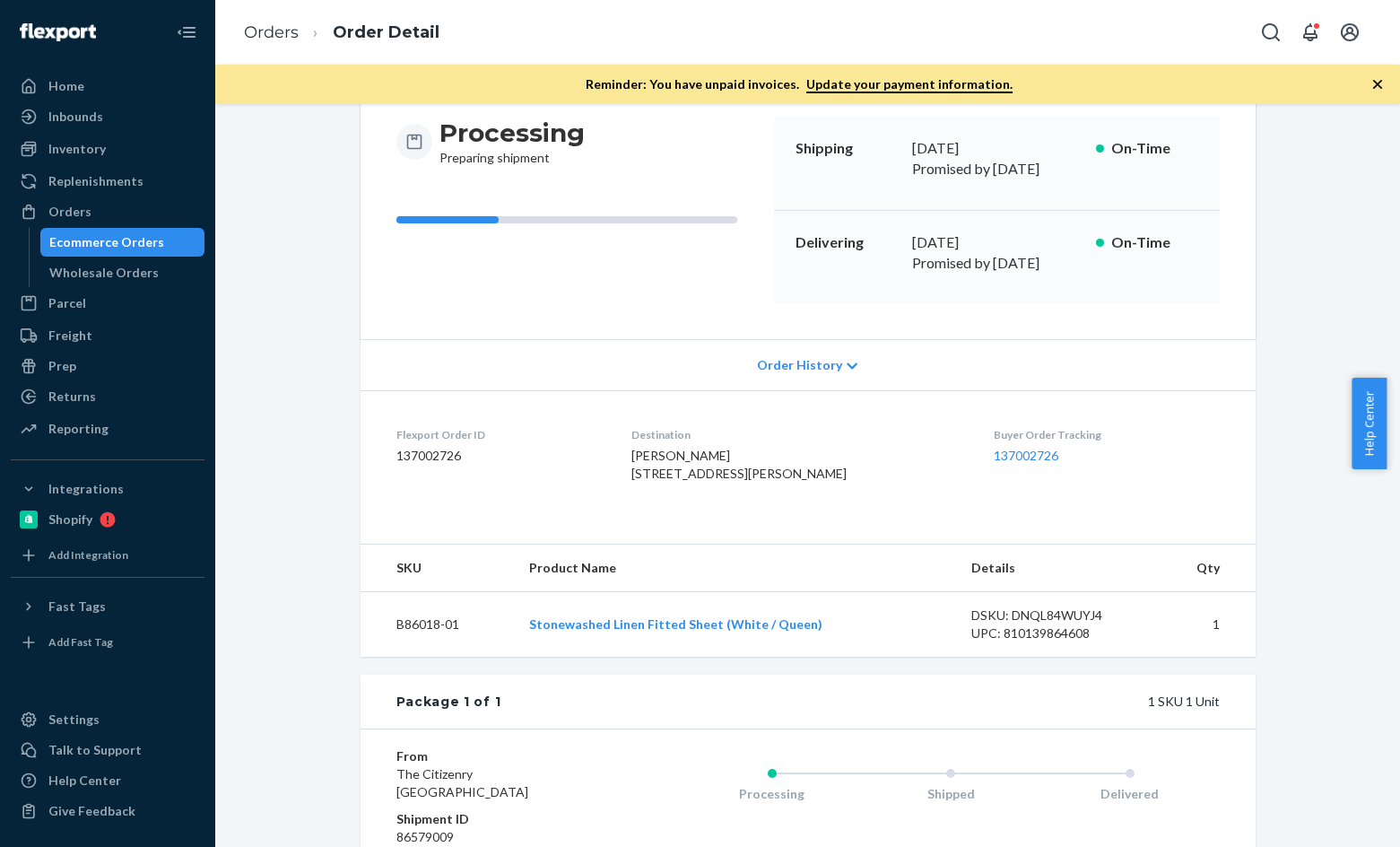
scroll to position [179, 0]
click at [275, 49] on ol "Orders Order Detail" at bounding box center [342, 33] width 224 height 53
click at [276, 41] on link "Orders" at bounding box center [271, 33] width 55 height 20
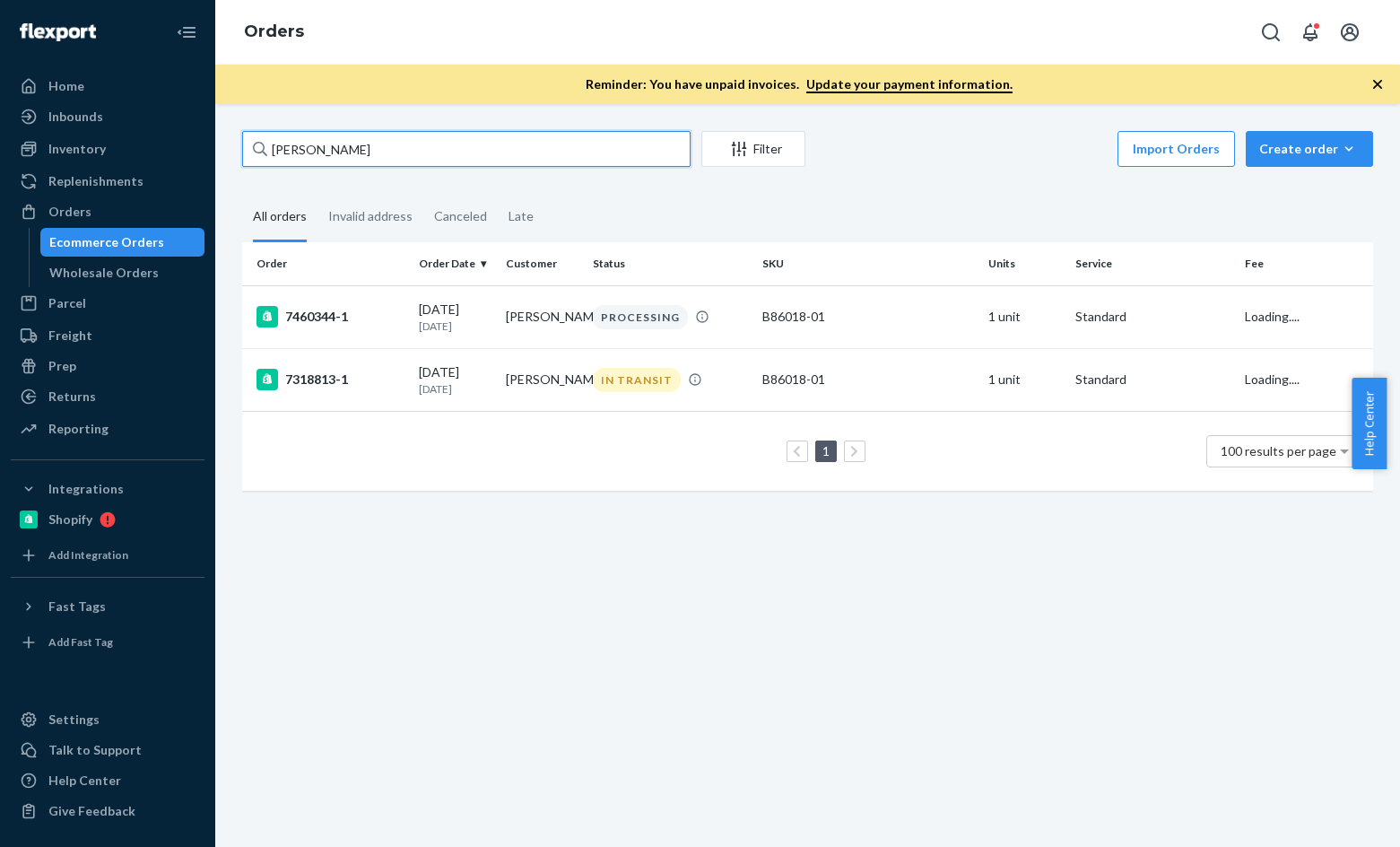
click at [418, 135] on input "Brynn Gallaher" at bounding box center [466, 149] width 448 height 36
paste input "leslie polott"
type input "leslie polott"
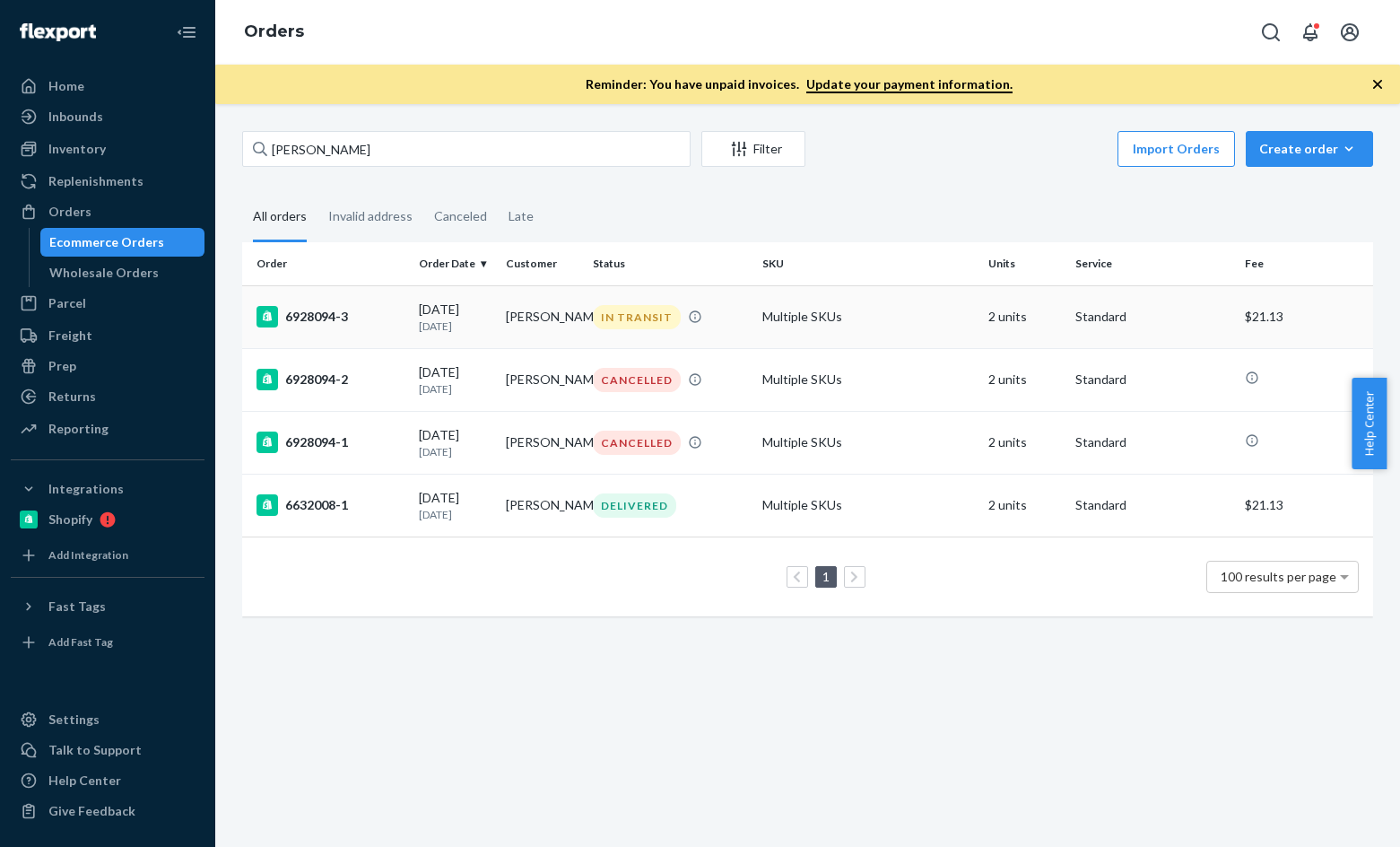
click at [324, 315] on div "6928094-3" at bounding box center [331, 316] width 148 height 22
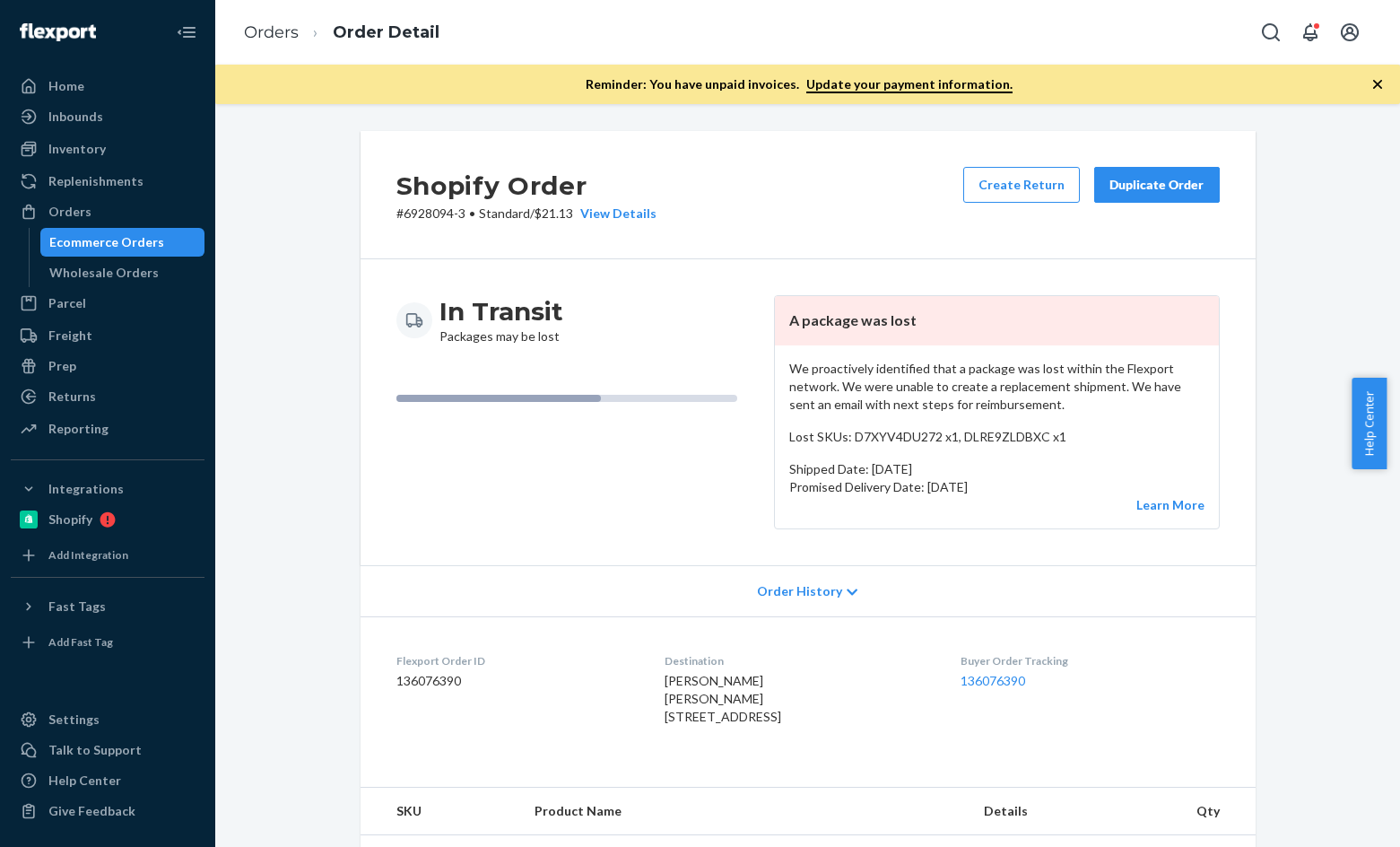
click at [850, 596] on div "Order History" at bounding box center [808, 590] width 895 height 52
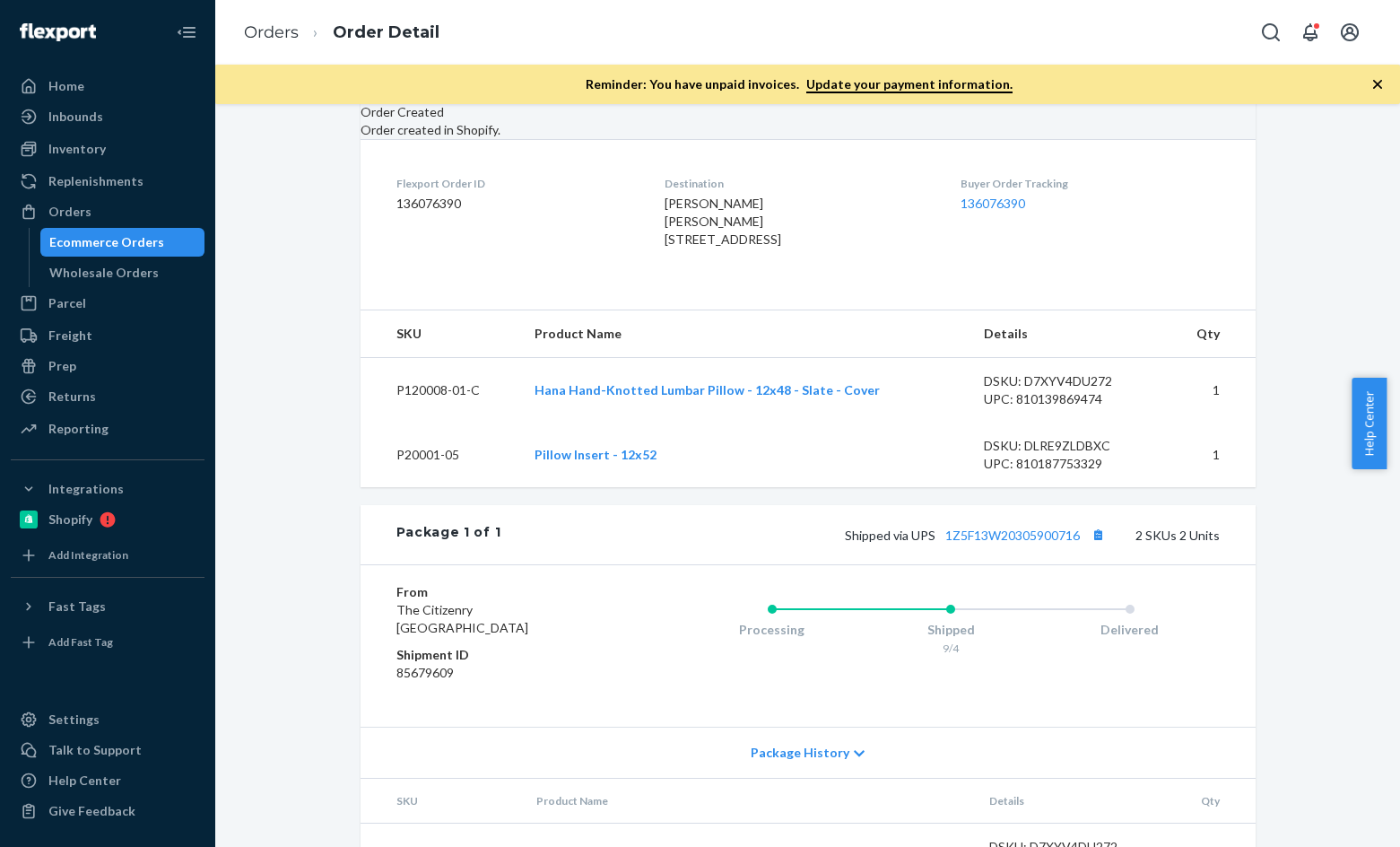
scroll to position [807, 0]
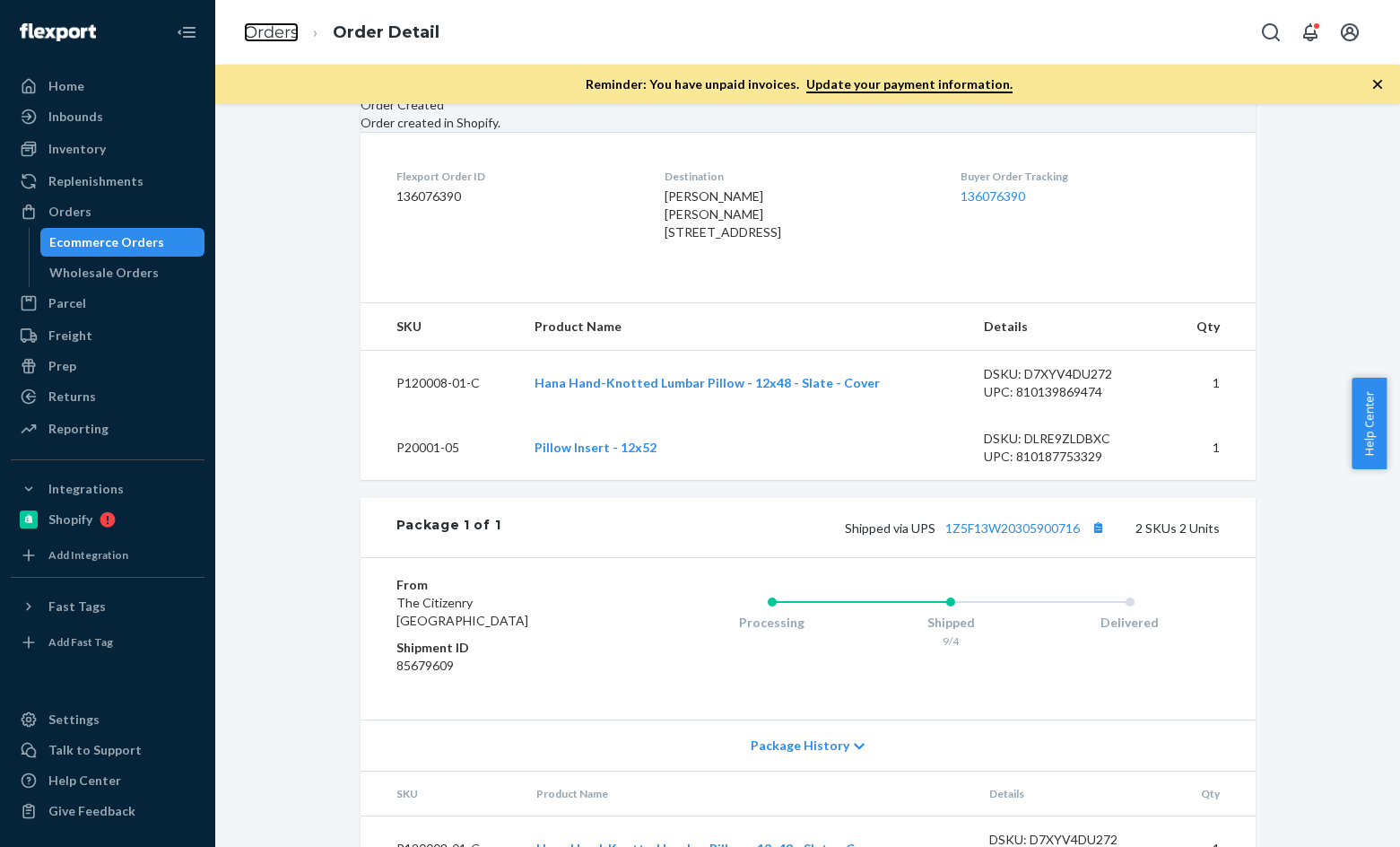
drag, startPoint x: 259, startPoint y: 32, endPoint x: 469, endPoint y: 99, distance: 220.4
click at [259, 32] on link "Orders" at bounding box center [271, 33] width 55 height 20
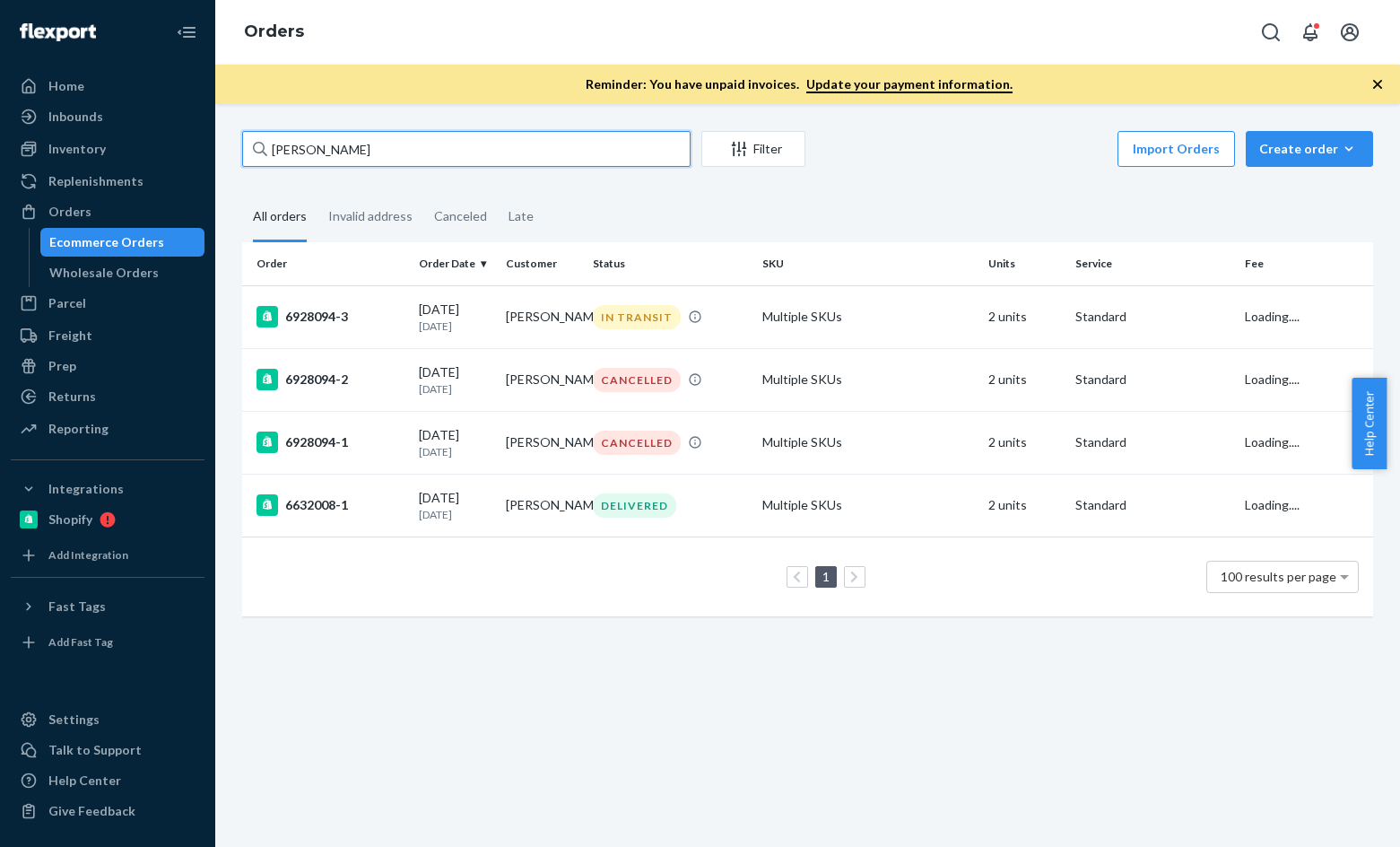
click at [421, 148] on input "leslie polott" at bounding box center [466, 149] width 448 height 36
paste input "Cari Smith"
type input "Cari Smith"
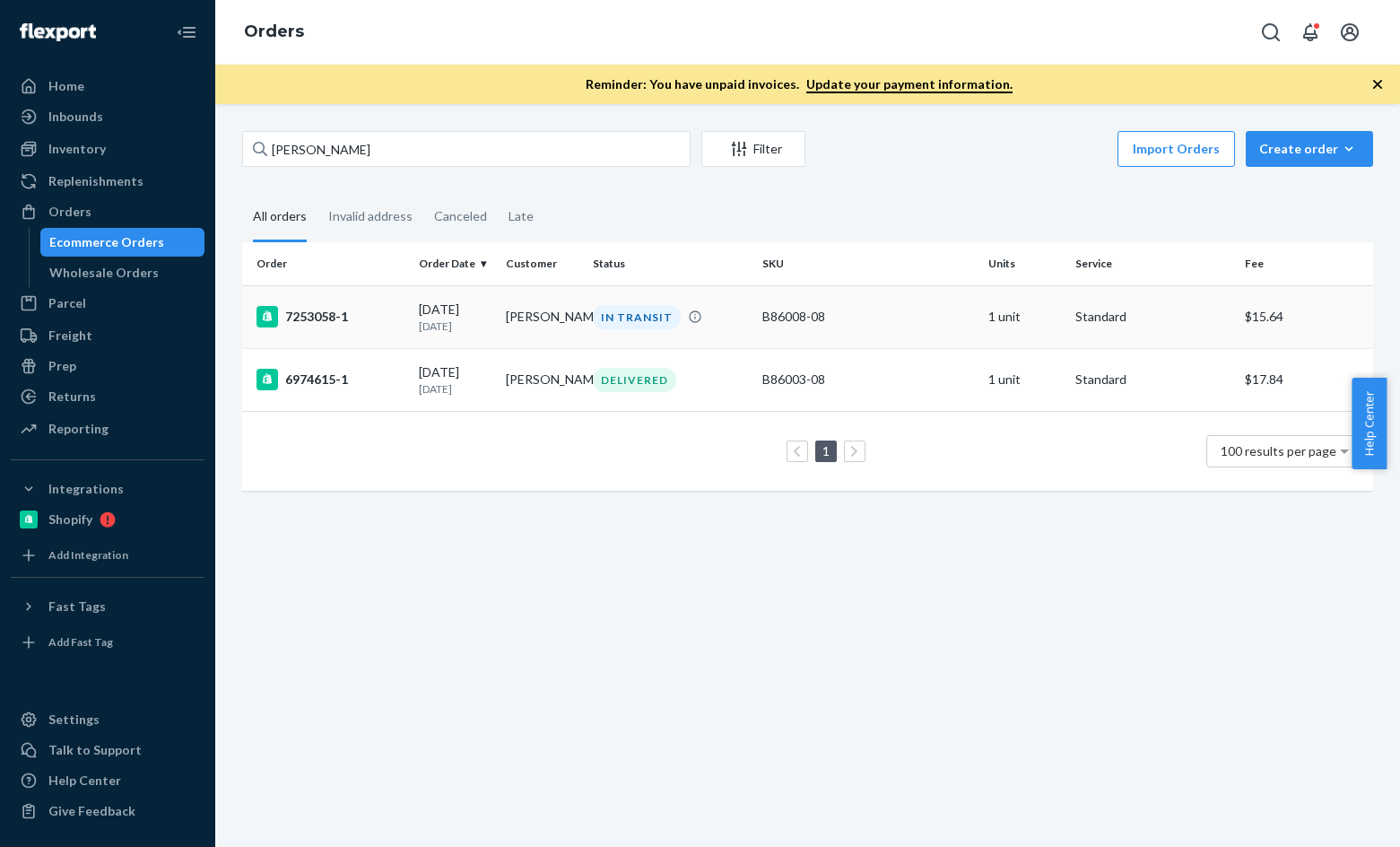
click at [355, 315] on div "7253058-1" at bounding box center [331, 316] width 148 height 22
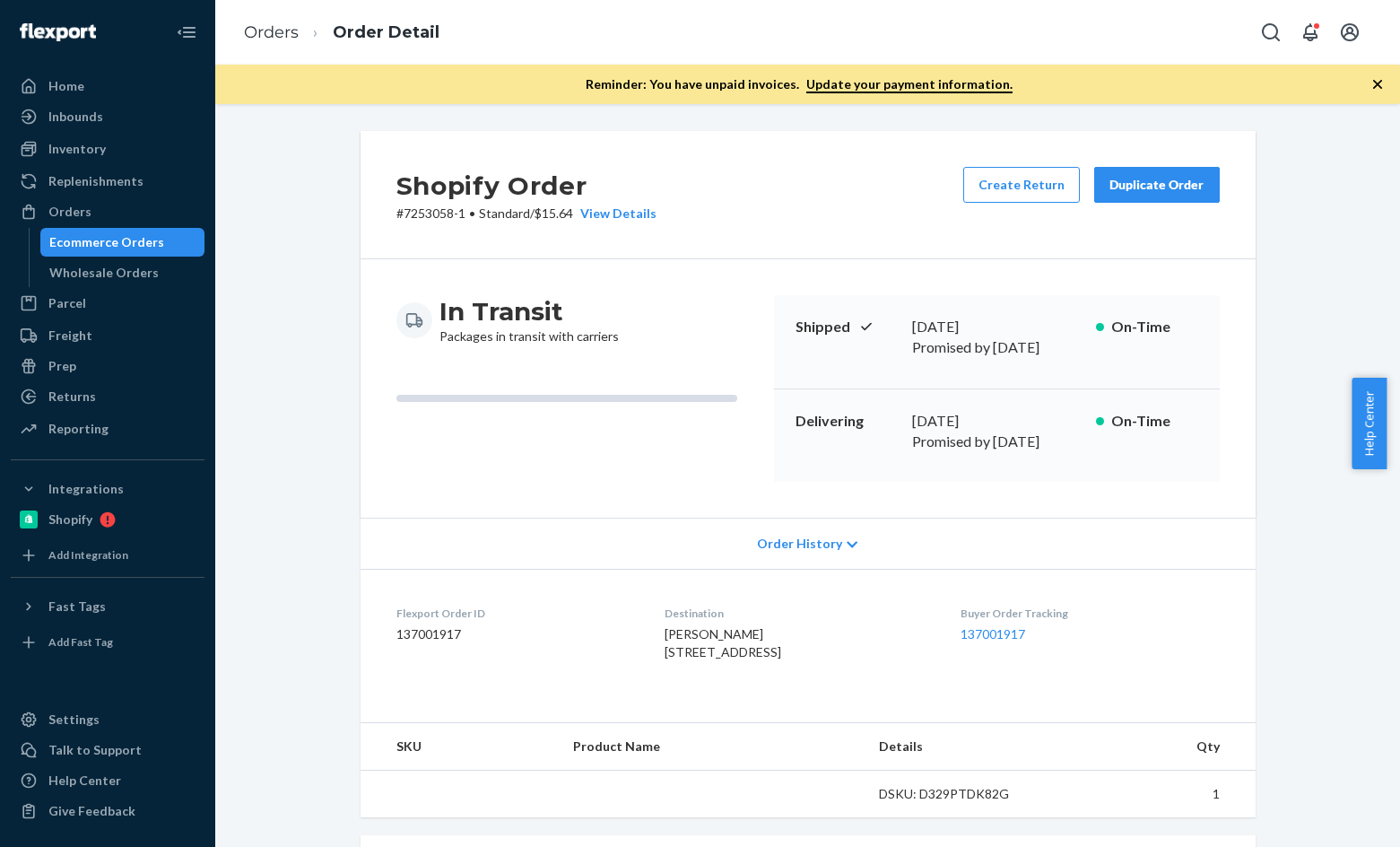
scroll to position [359, 0]
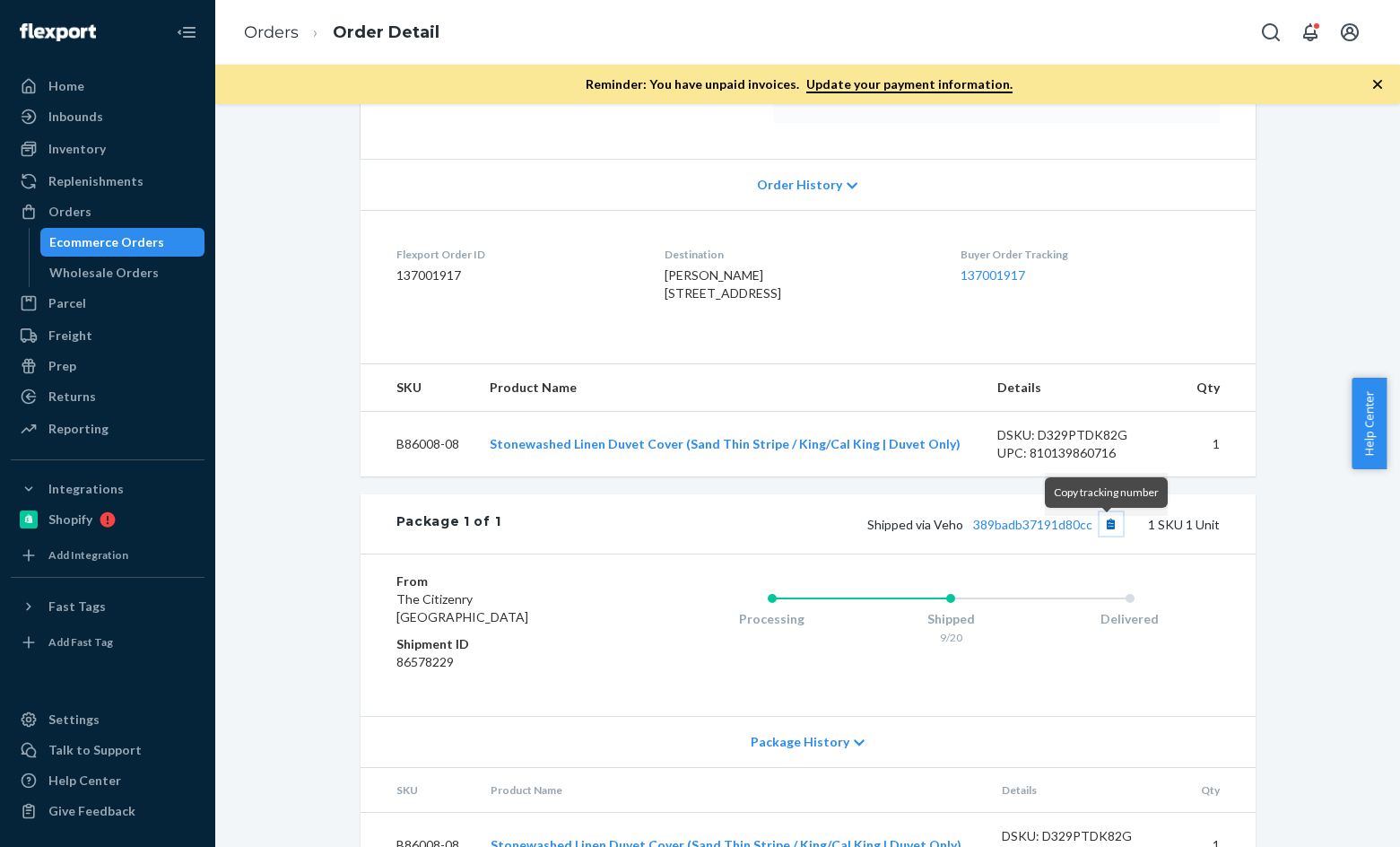
click at [1111, 531] on button "Copy tracking number" at bounding box center [1111, 523] width 23 height 24
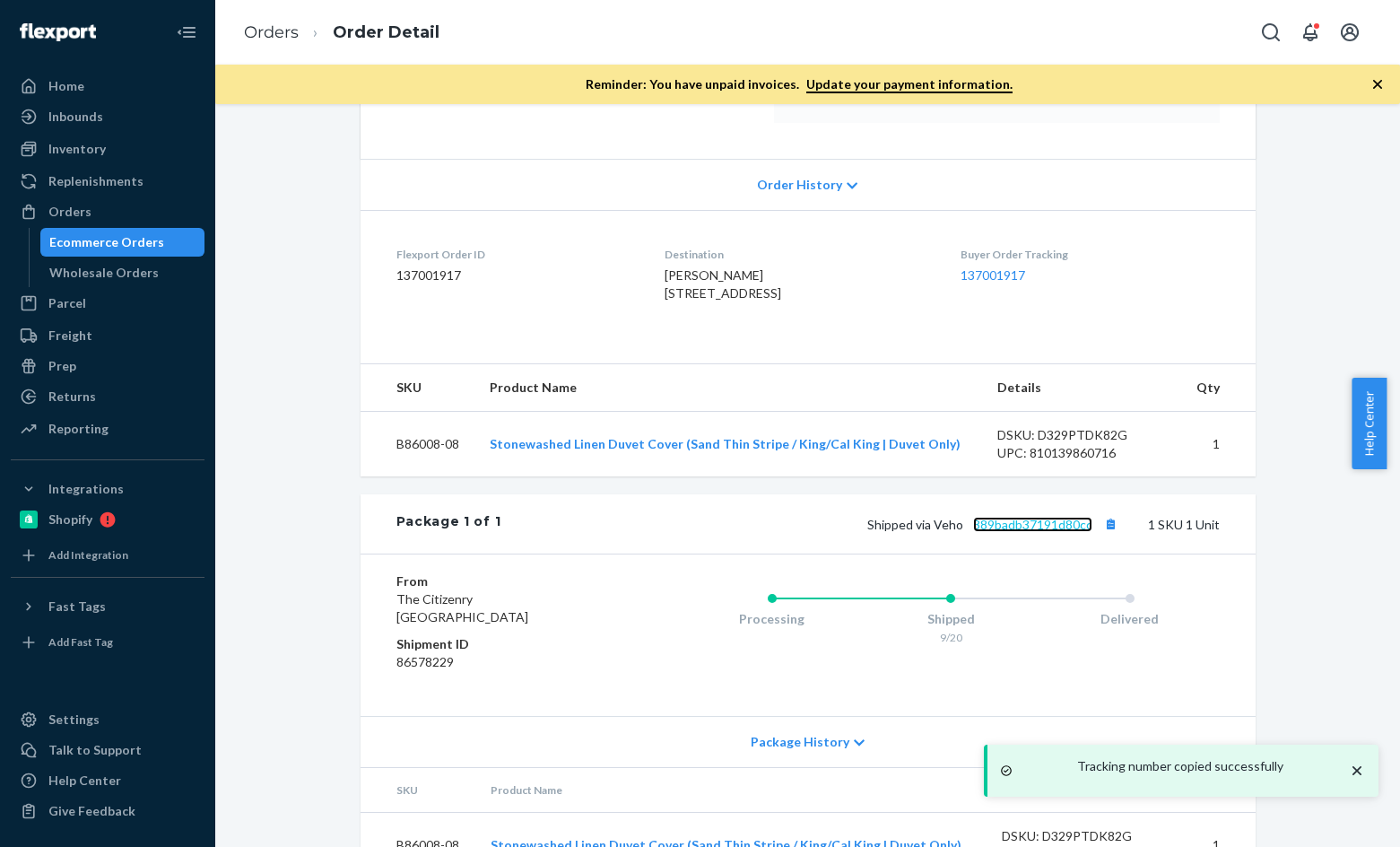
click at [1019, 532] on link "389badb37191d80cc" at bounding box center [1032, 523] width 119 height 15
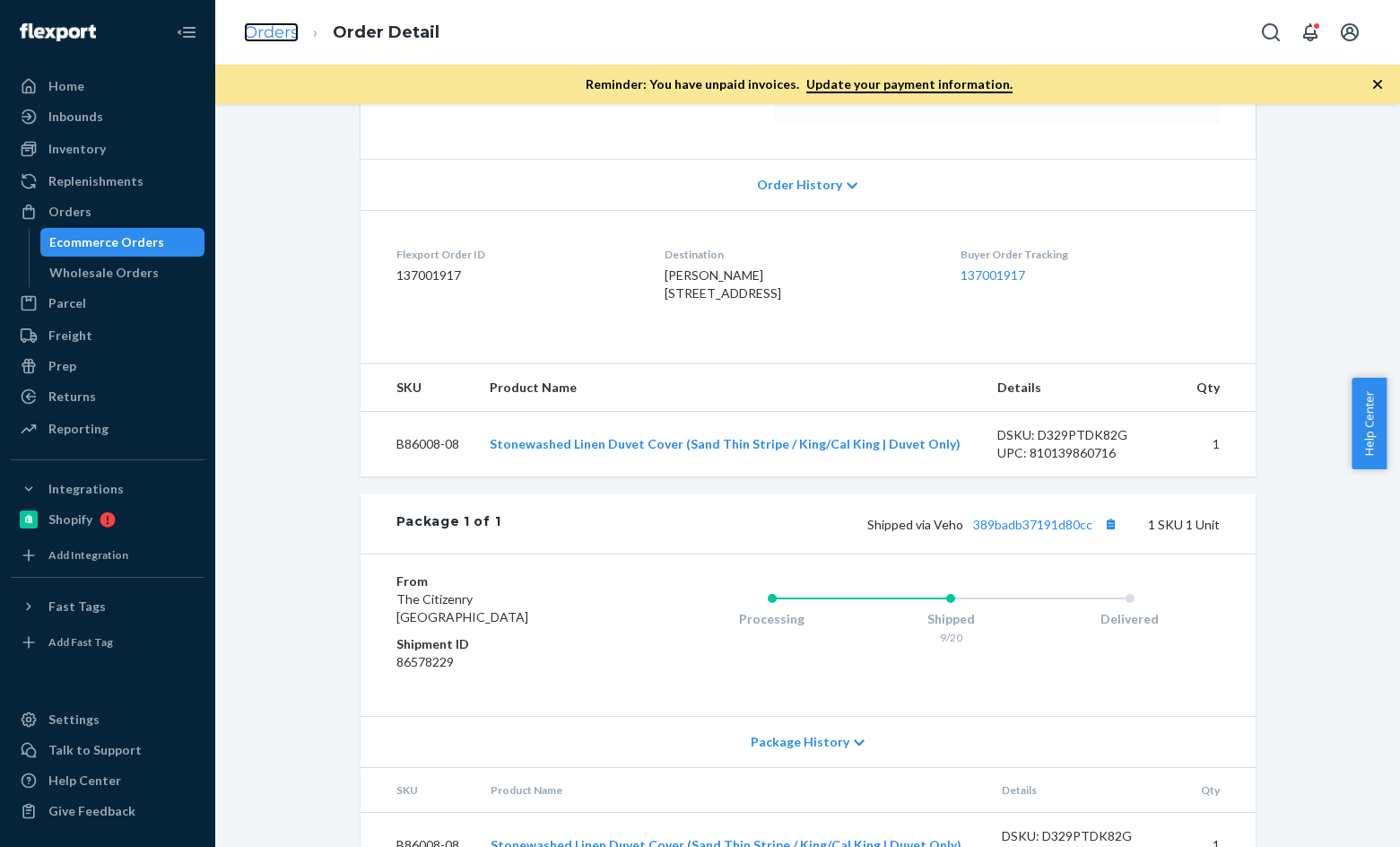
click at [277, 33] on link "Orders" at bounding box center [271, 33] width 55 height 20
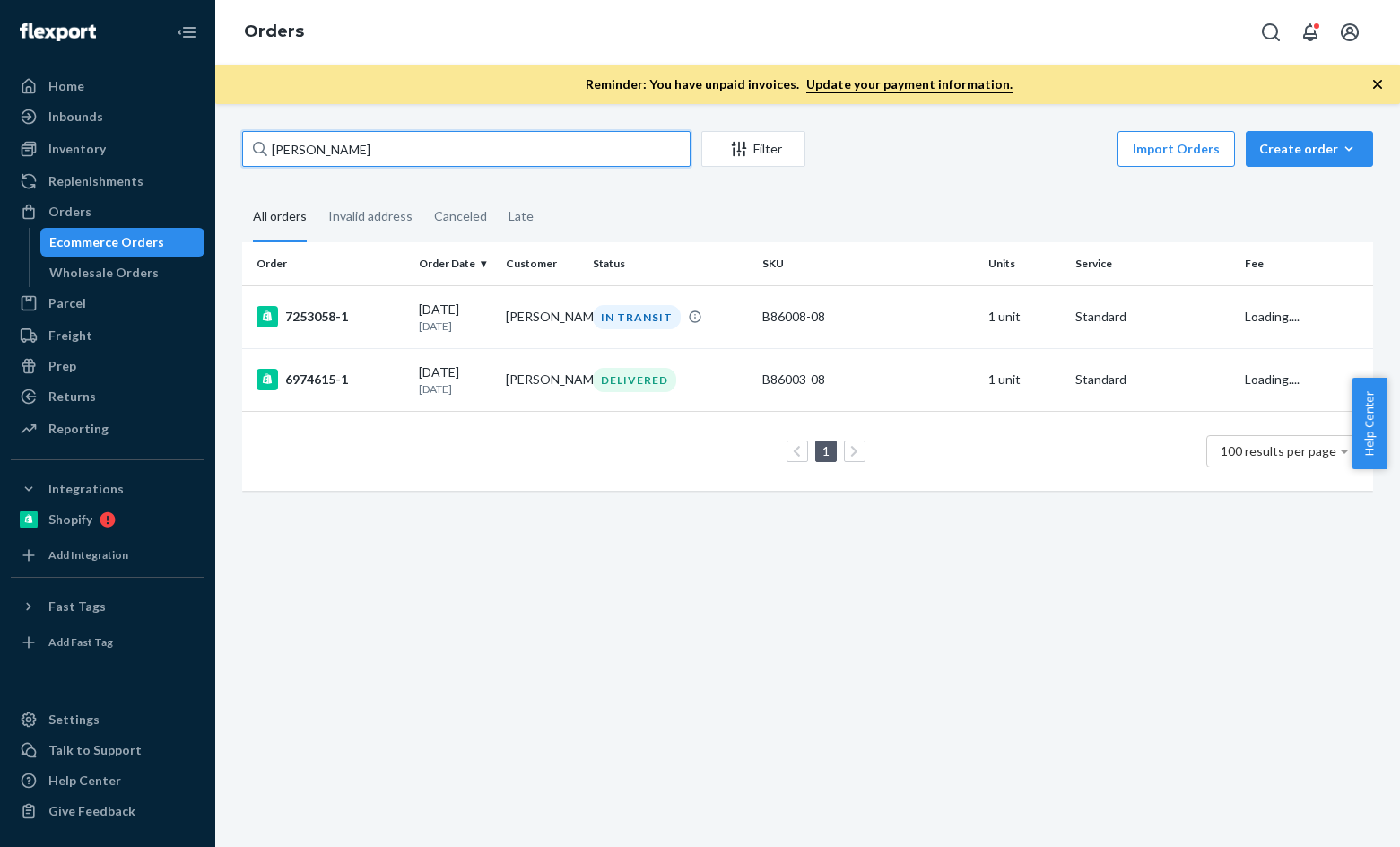
click at [391, 152] on input "Cari Smith" at bounding box center [466, 149] width 448 height 36
paste input "hristine Hall"
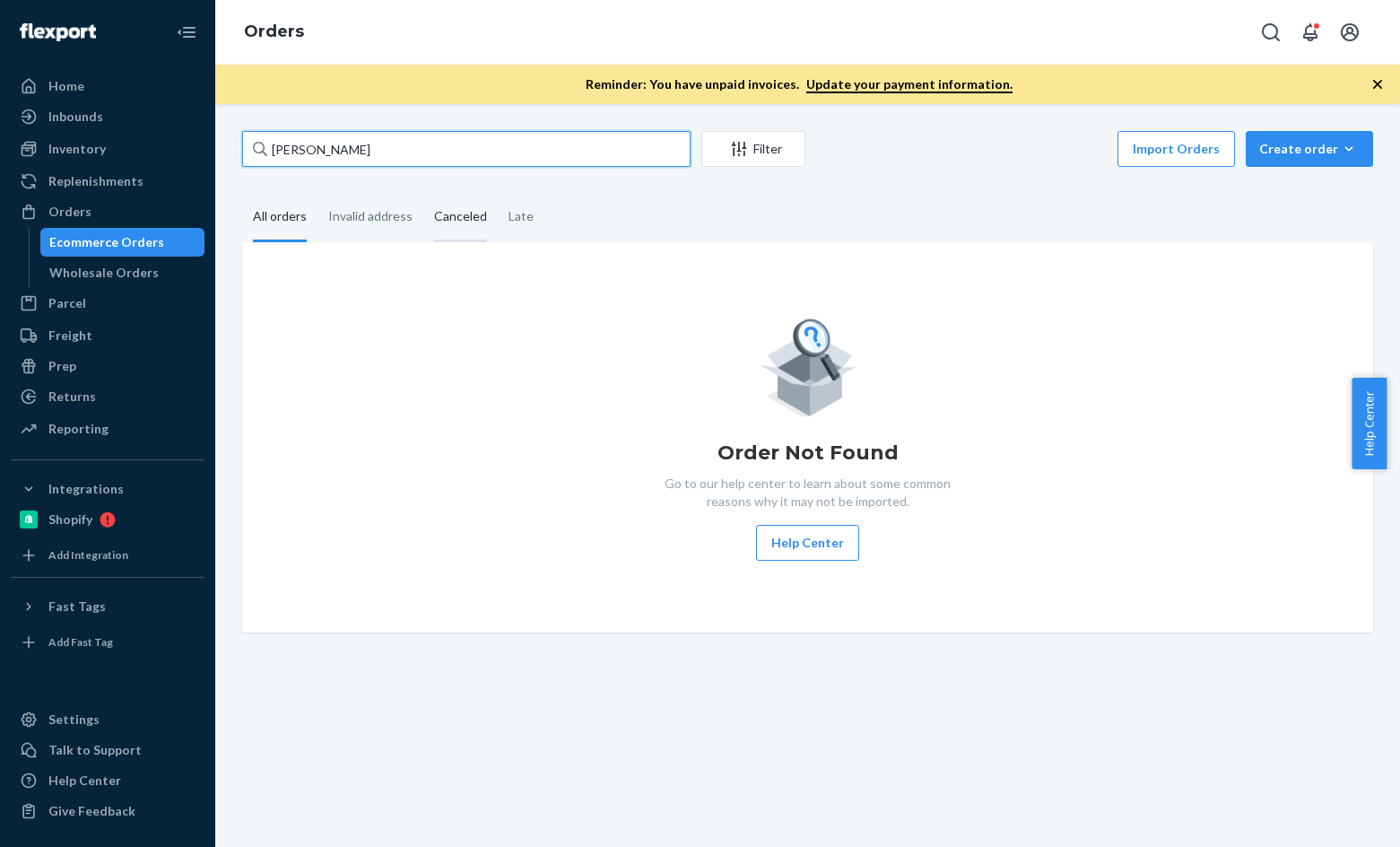
paste input "Eli Dehner"
type input "Eli Dehner"
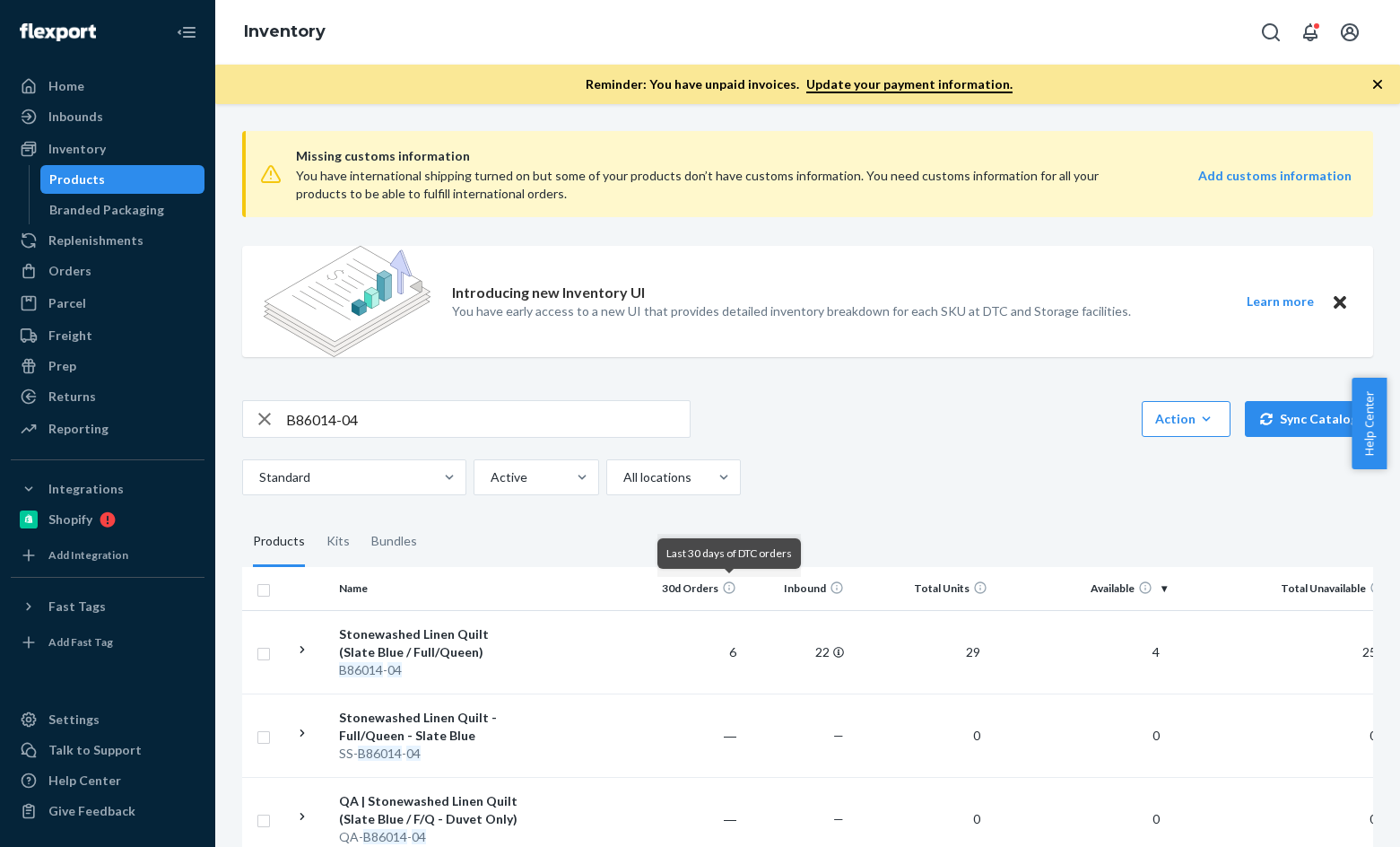
click at [360, 403] on input "B86014-04" at bounding box center [487, 419] width 403 height 36
click at [416, 419] on input "B86014-04" at bounding box center [487, 419] width 403 height 36
paste input "02-07"
type input "B86002-07"
